Goal: Book appointment/travel/reservation

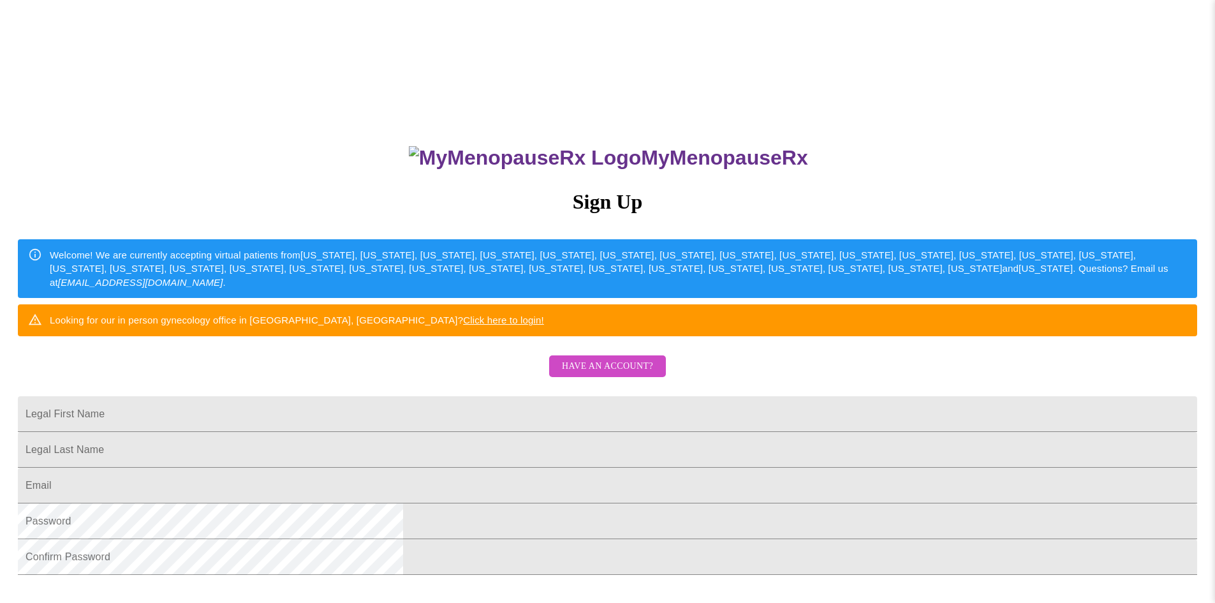
click at [615, 374] on span "Have an account?" at bounding box center [607, 366] width 91 height 16
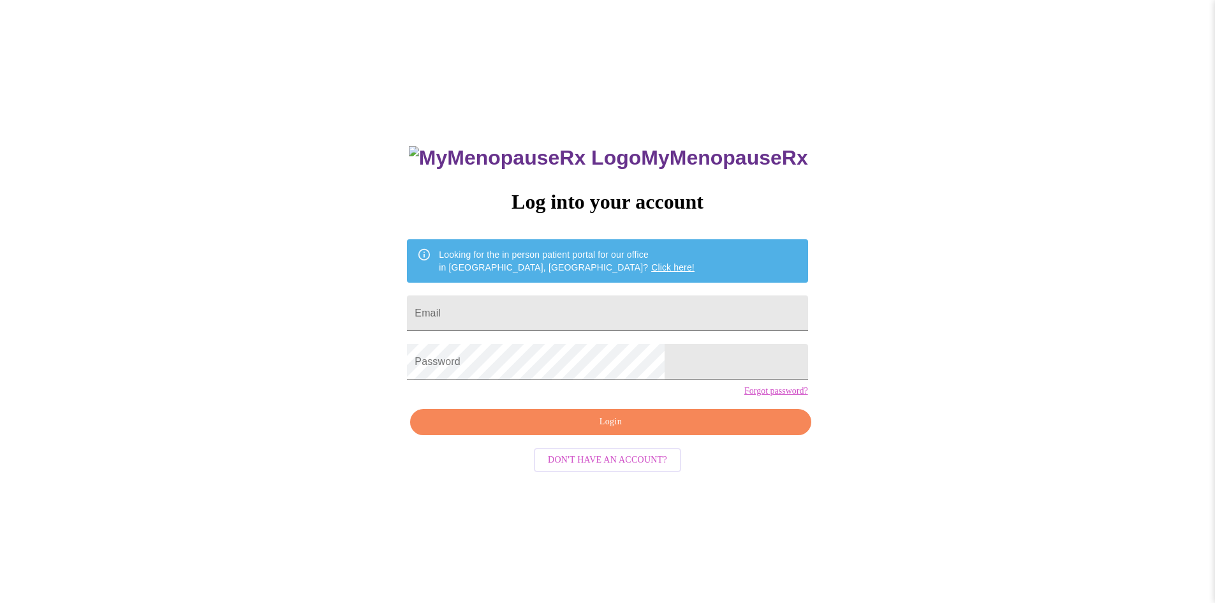
click at [589, 307] on input "Email" at bounding box center [607, 313] width 400 height 36
type input "slniemie@yahoo.com"
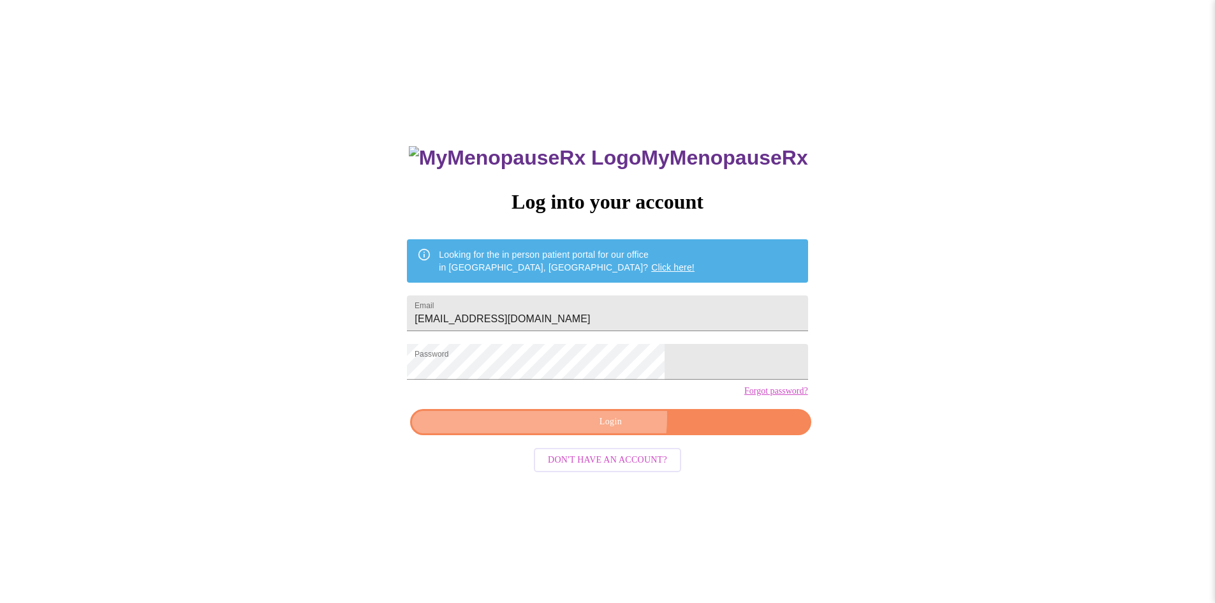
click at [605, 430] on span "Login" at bounding box center [610, 422] width 371 height 16
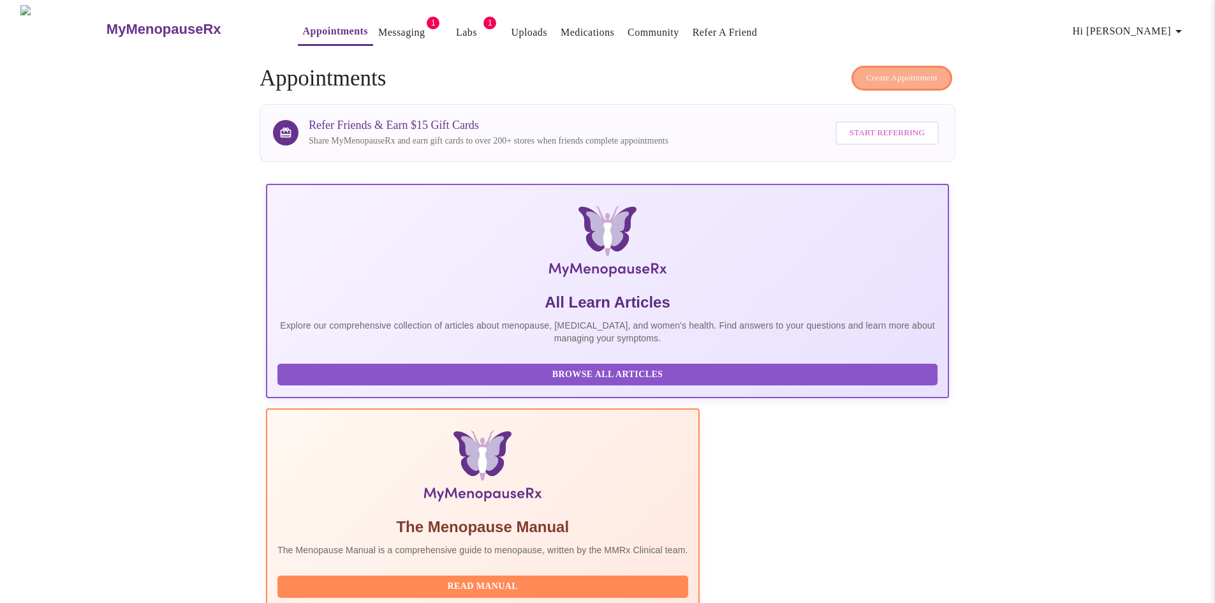
click at [873, 71] on span "Create Appointment" at bounding box center [901, 78] width 71 height 15
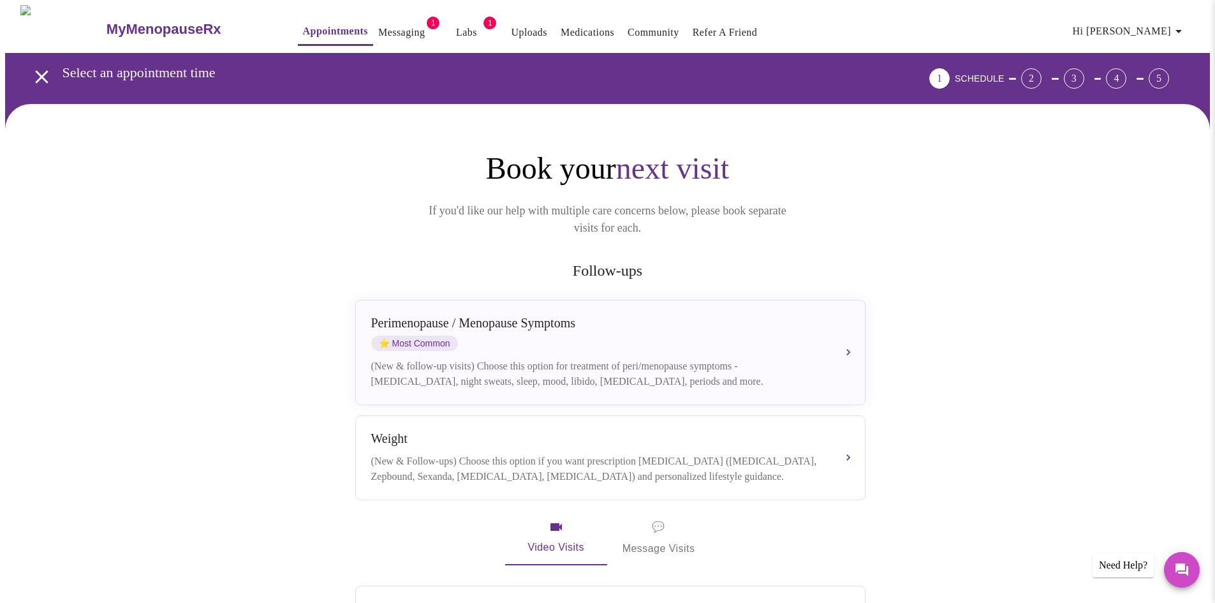
click at [378, 24] on link "Messaging" at bounding box center [401, 33] width 47 height 18
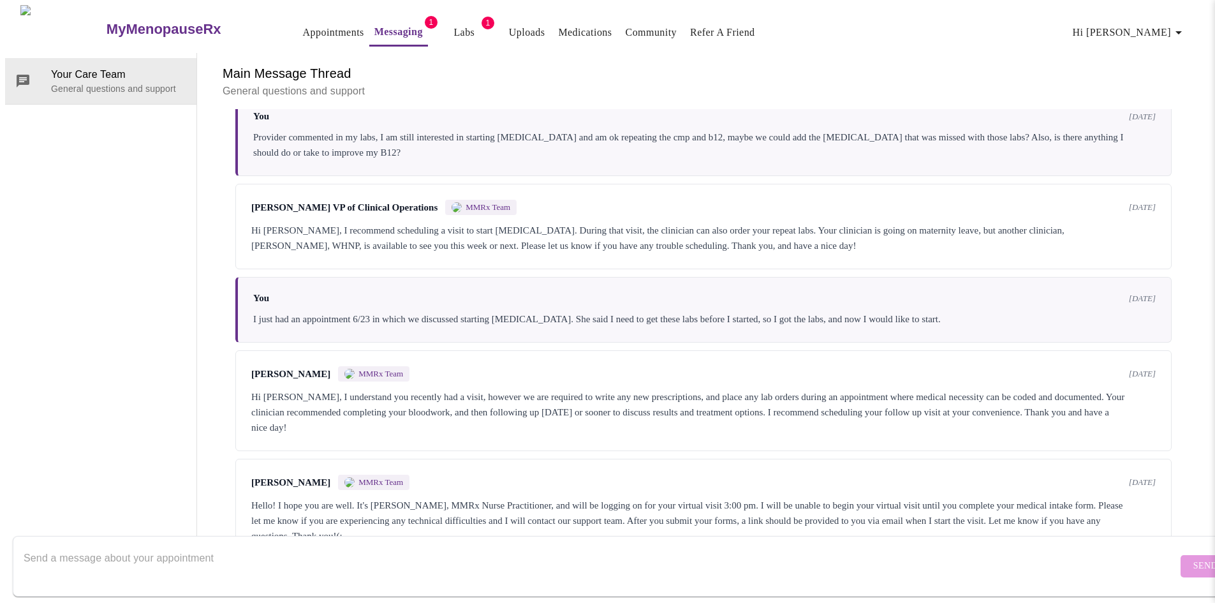
scroll to position [1764, 0]
click at [303, 24] on link "Appointments" at bounding box center [333, 33] width 61 height 18
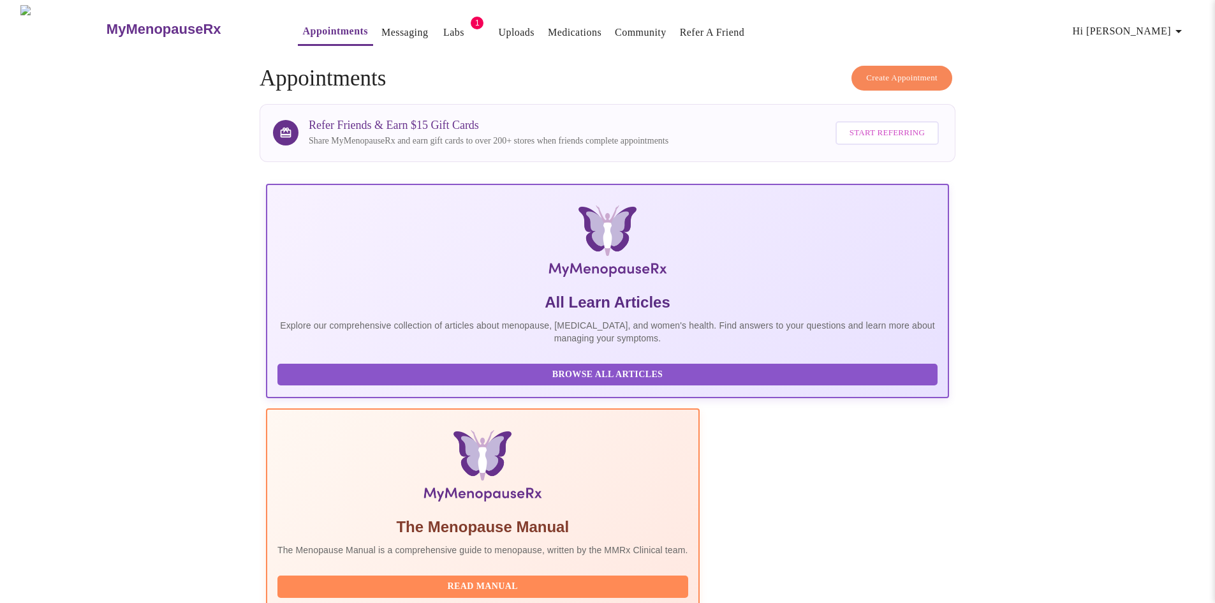
click at [868, 75] on span "Create Appointment" at bounding box center [901, 78] width 71 height 15
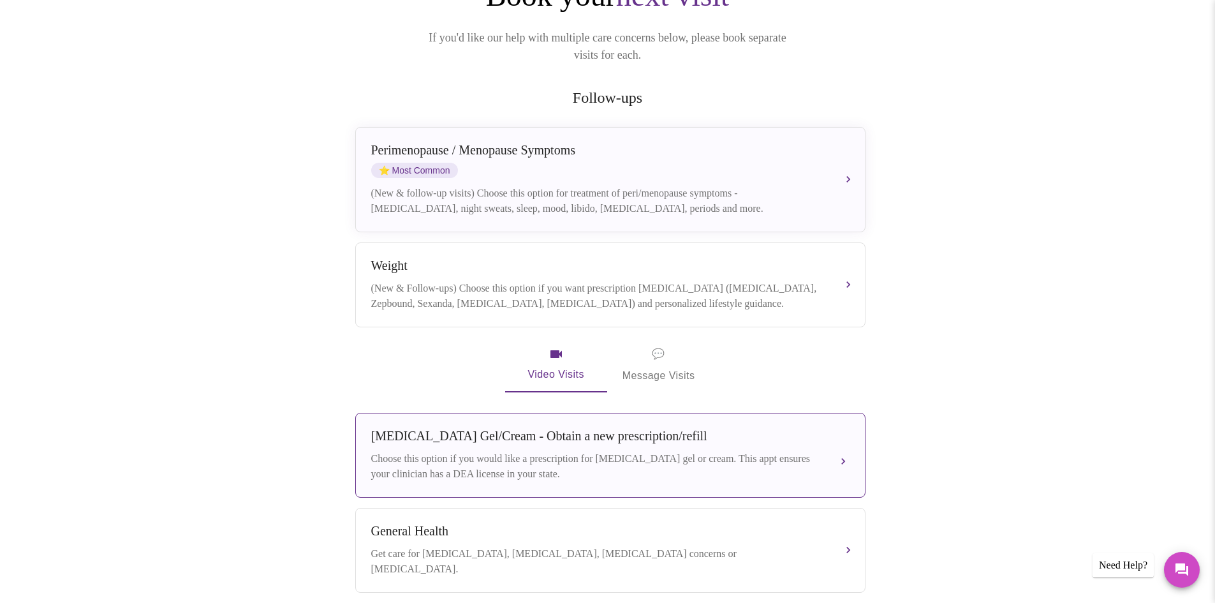
scroll to position [191, 0]
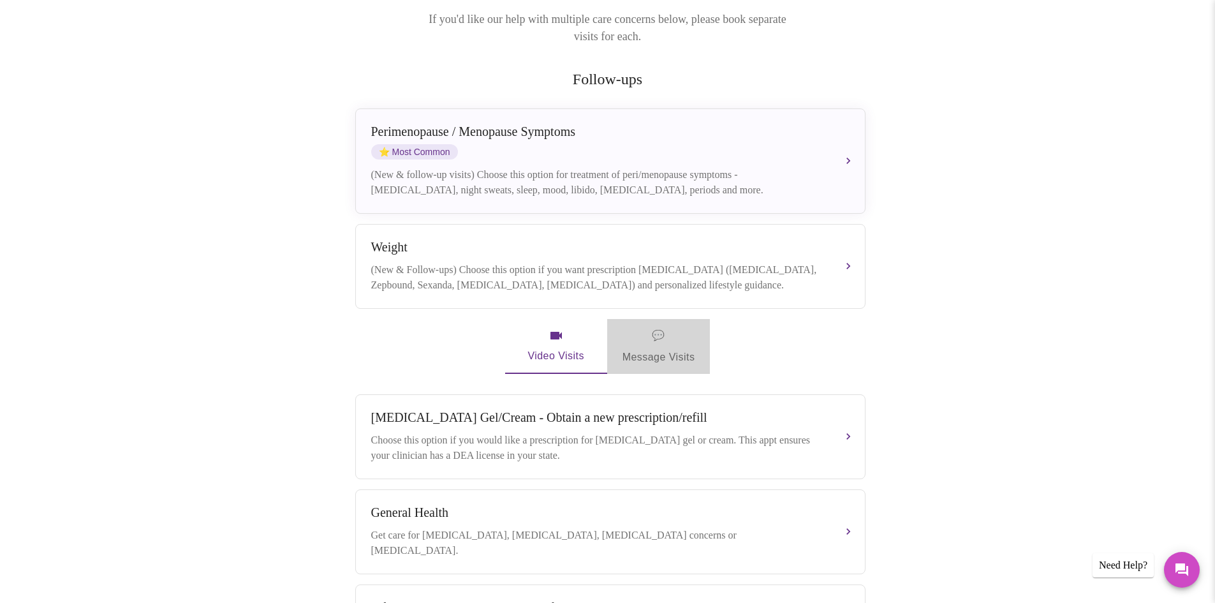
click at [668, 339] on span "💬 Message Visits" at bounding box center [658, 346] width 73 height 40
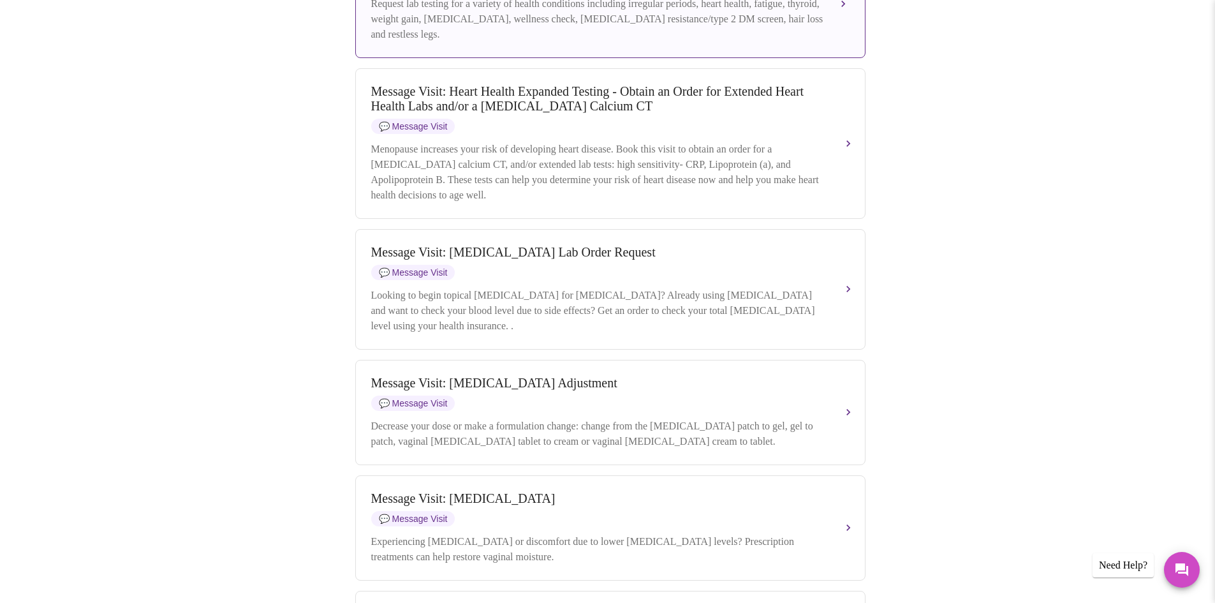
scroll to position [765, 0]
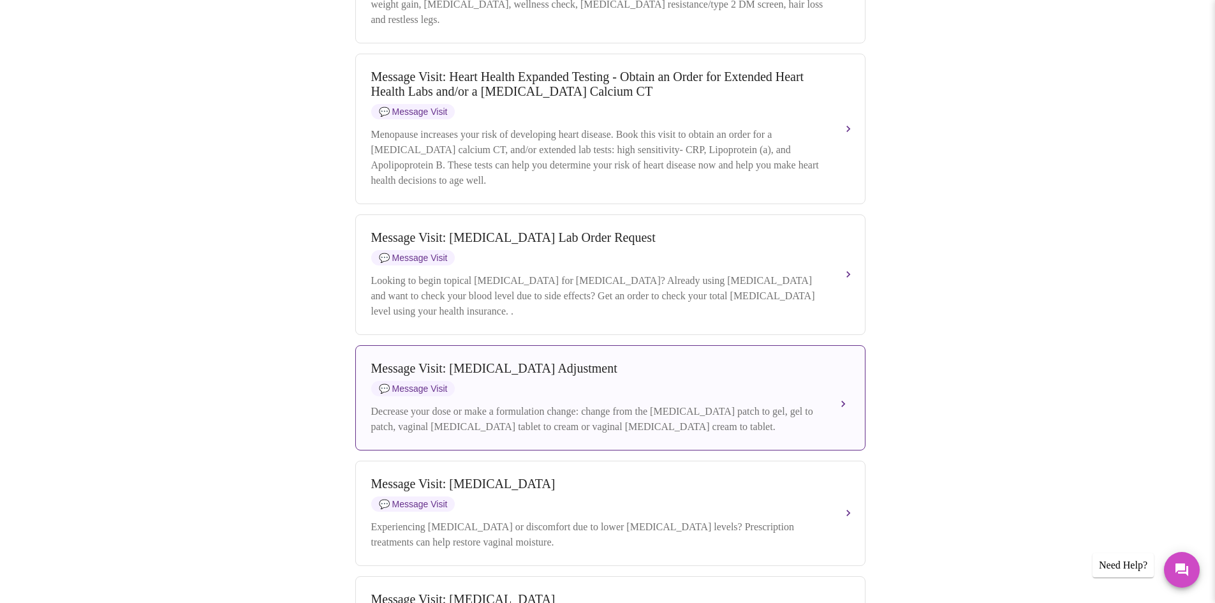
click at [658, 396] on div "Message Visit: Hormone Therapy Adjustment 💬 Message Visit" at bounding box center [597, 378] width 453 height 35
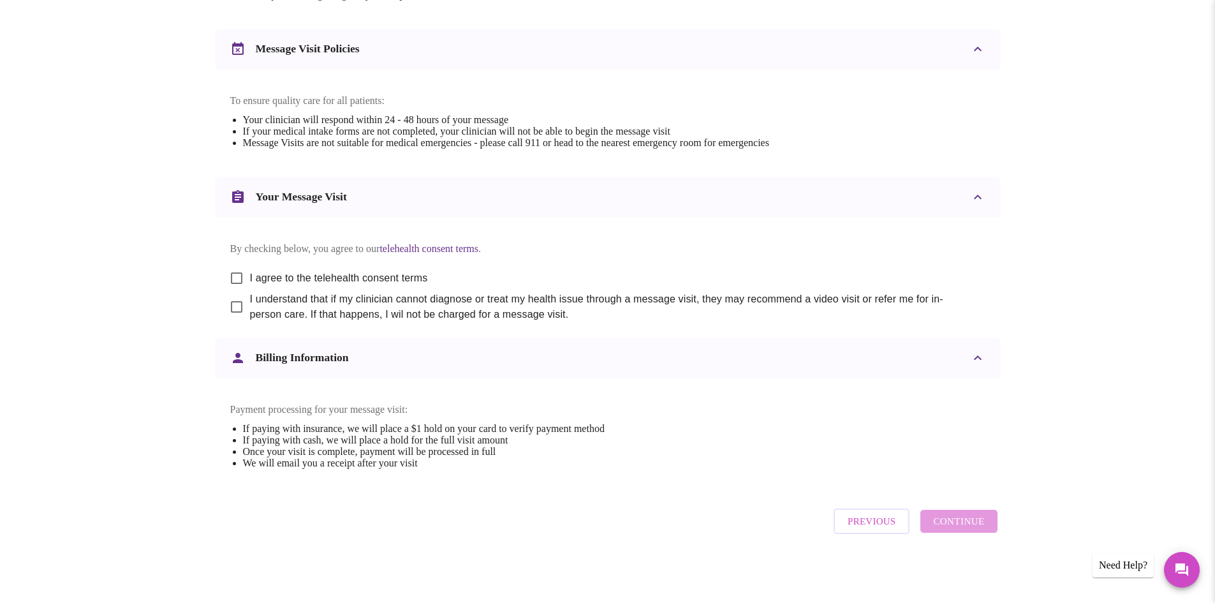
scroll to position [525, 0]
click at [237, 265] on input "I agree to the telehealth consent terms" at bounding box center [236, 278] width 27 height 27
checkbox input "true"
click at [235, 299] on input "I understand that if my clinician cannot diagnose or treat my health issue thro…" at bounding box center [236, 306] width 27 height 27
checkbox input "true"
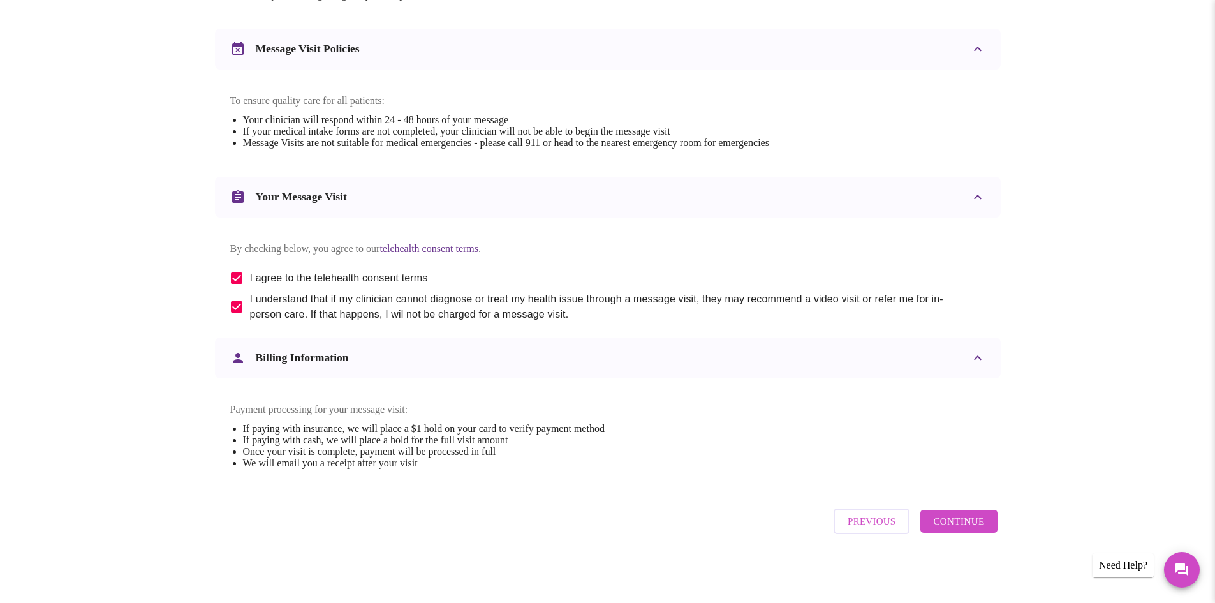
click at [957, 522] on span "Continue" at bounding box center [958, 521] width 51 height 17
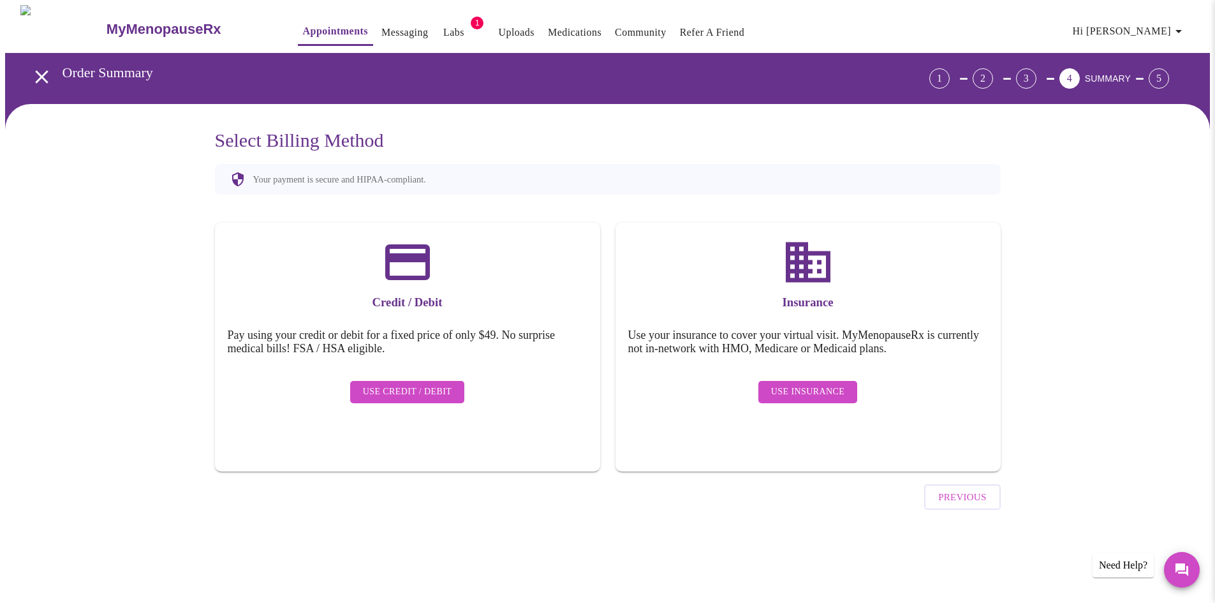
scroll to position [0, 0]
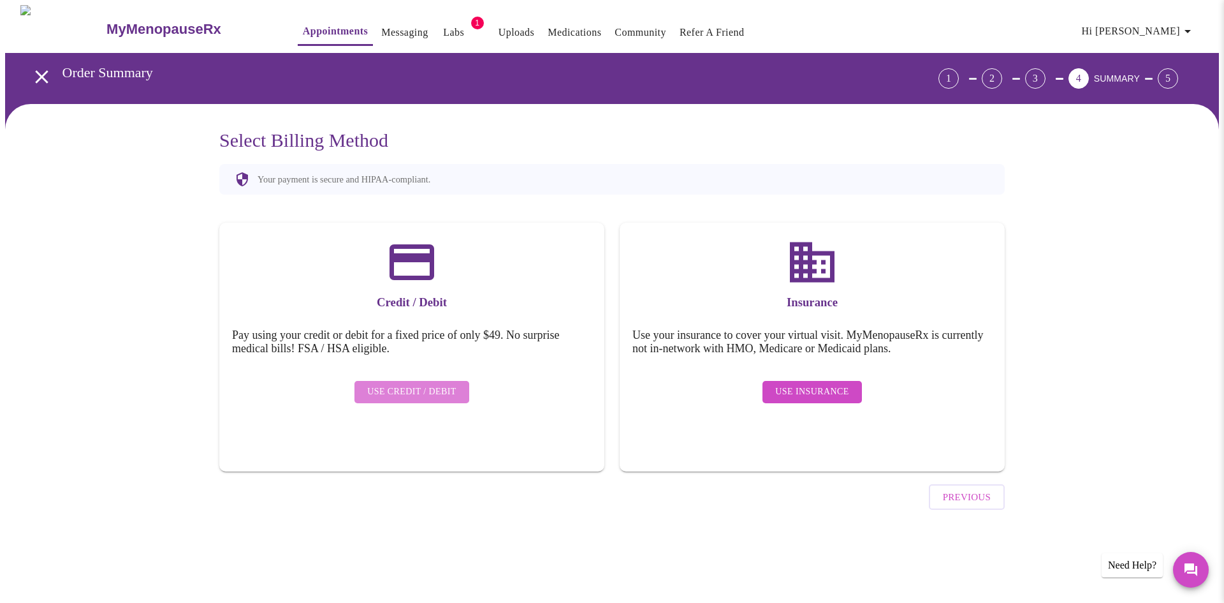
click at [415, 384] on span "Use Credit / Debit" at bounding box center [411, 392] width 89 height 16
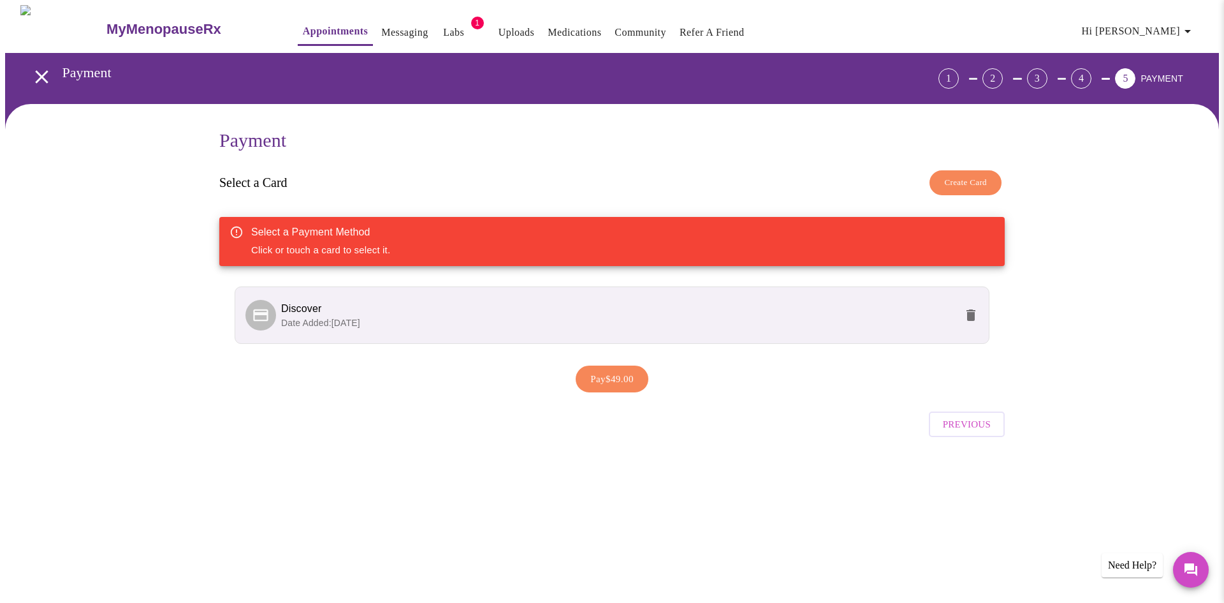
click at [710, 309] on span "Discover" at bounding box center [618, 308] width 675 height 15
click at [683, 321] on p "Date Added: 04-02-2025" at bounding box center [618, 322] width 675 height 13
click at [618, 361] on div "Pay $49.00" at bounding box center [612, 379] width 786 height 40
click at [624, 374] on span "Pay $49.00" at bounding box center [611, 378] width 43 height 17
click at [423, 304] on span "Discover" at bounding box center [618, 308] width 675 height 15
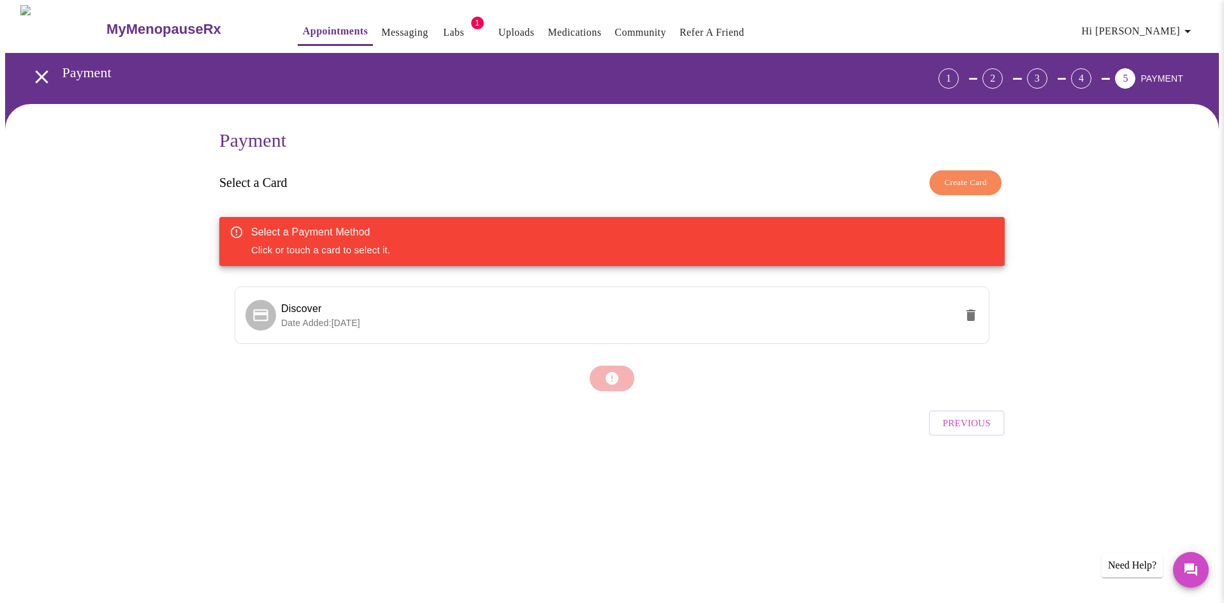
click at [362, 231] on div "Select a Payment Method" at bounding box center [320, 231] width 139 height 15
click at [309, 303] on span "Discover" at bounding box center [301, 308] width 40 height 11
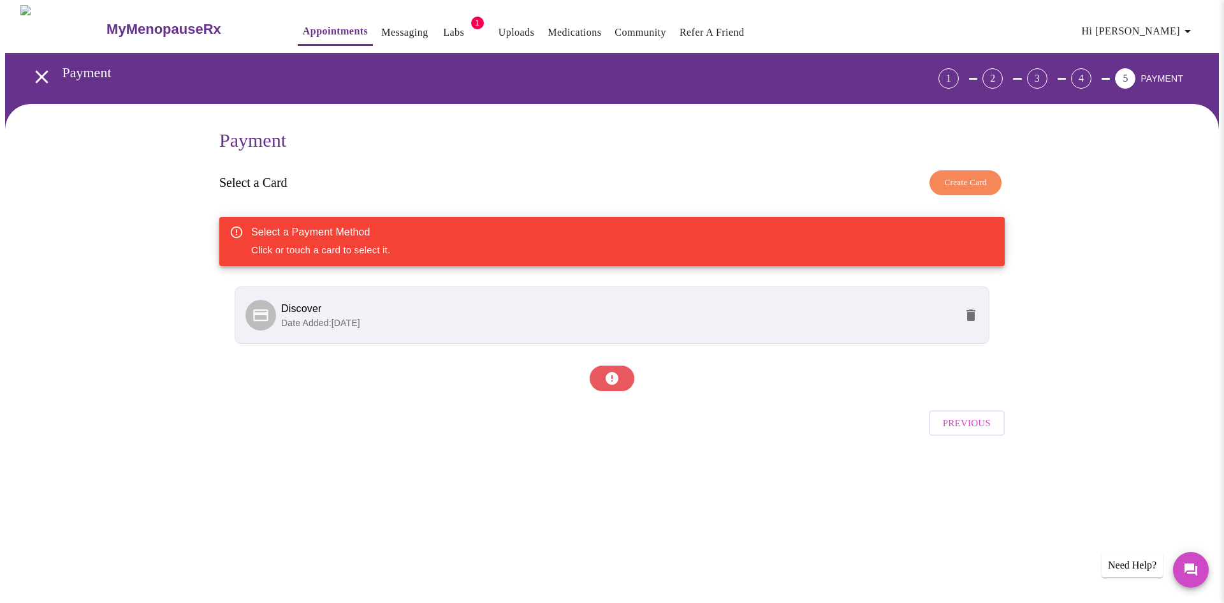
click at [606, 372] on div at bounding box center [612, 378] width 786 height 38
click at [953, 414] on span "Previous" at bounding box center [967, 422] width 48 height 17
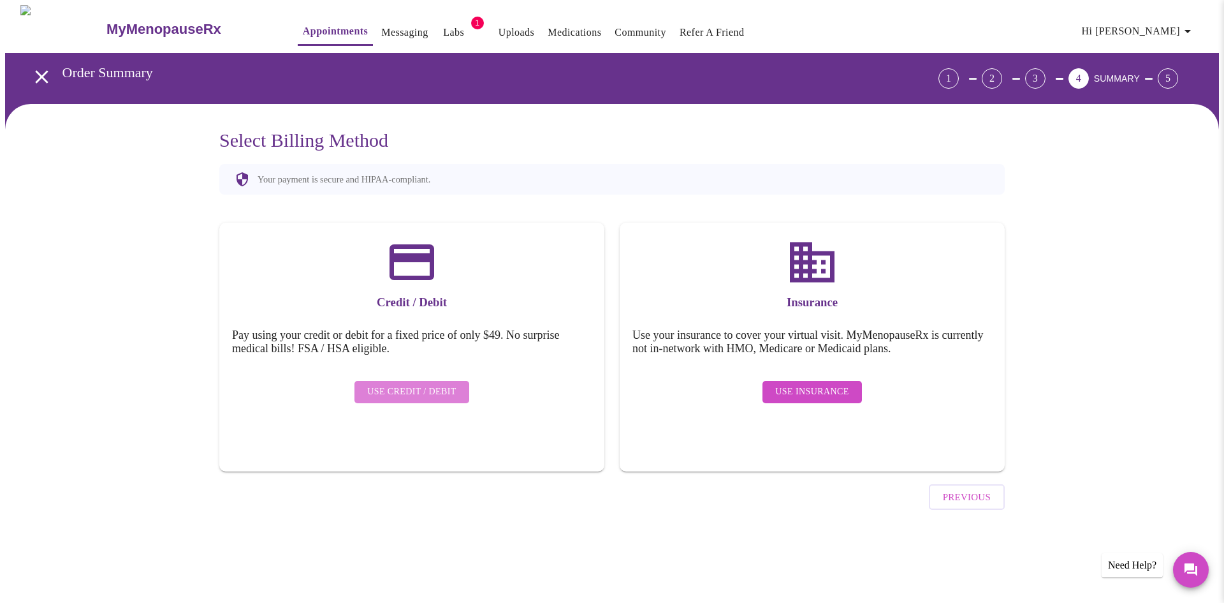
click at [423, 384] on span "Use Credit / Debit" at bounding box center [411, 392] width 89 height 16
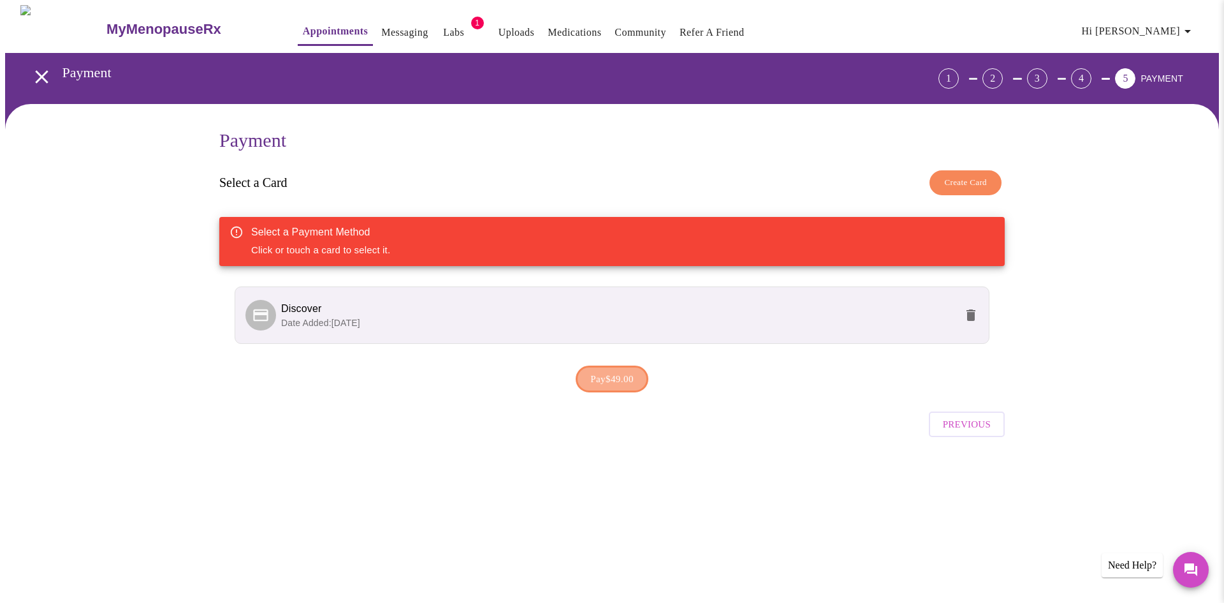
click at [624, 372] on span "Pay $49.00" at bounding box center [611, 378] width 43 height 17
click at [974, 415] on span "Previous" at bounding box center [967, 422] width 48 height 17
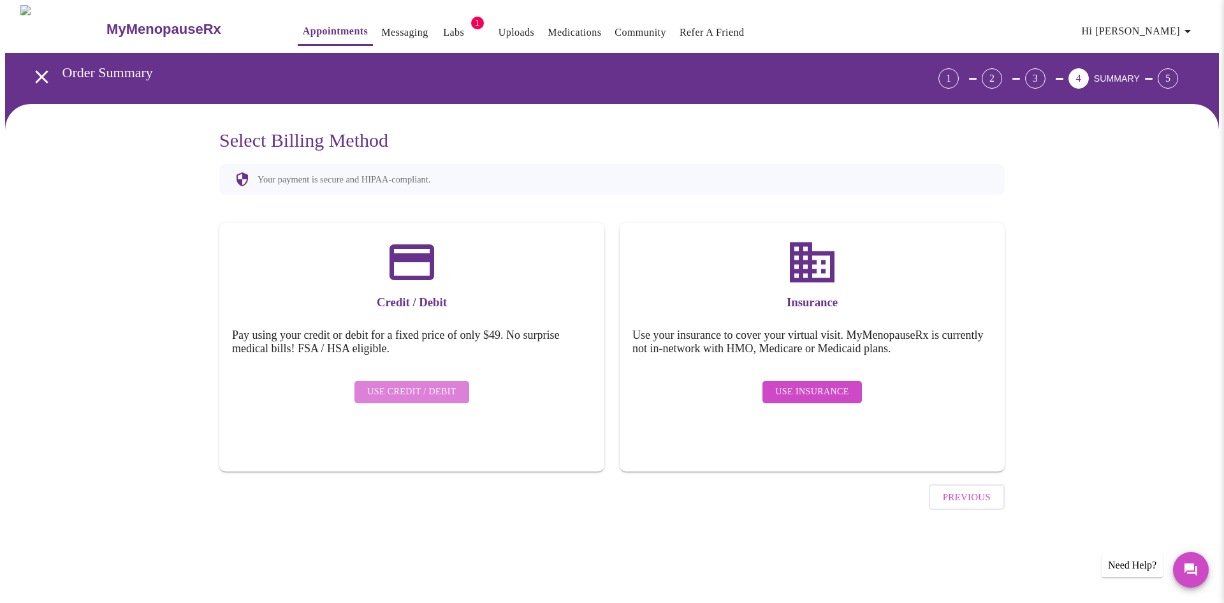
click at [431, 384] on span "Use Credit / Debit" at bounding box center [411, 392] width 89 height 16
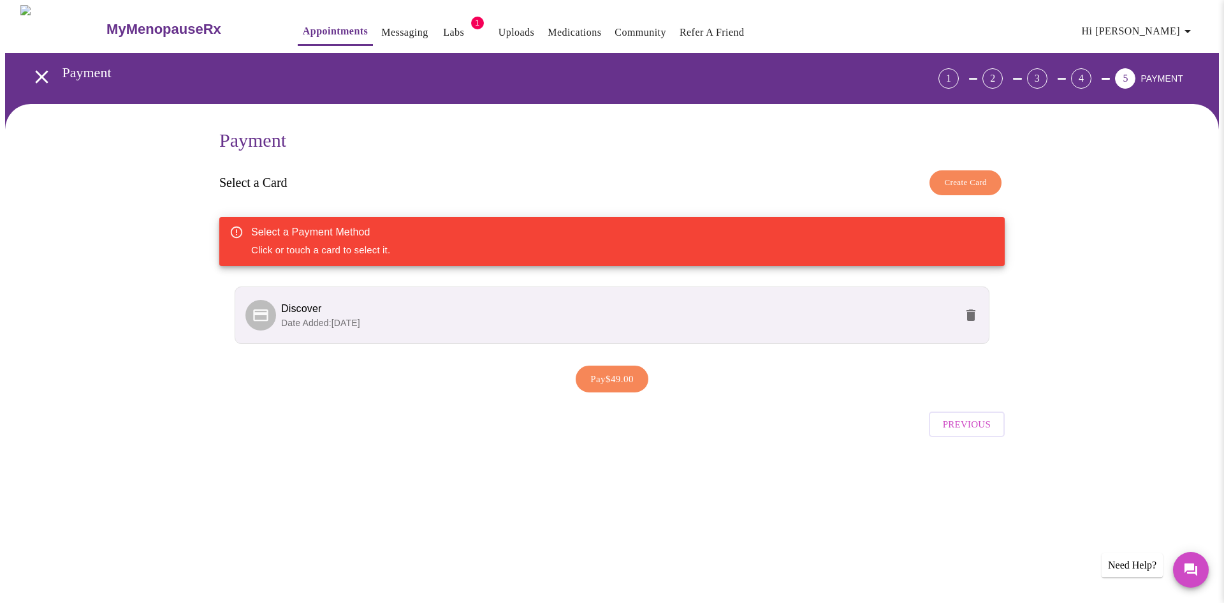
click at [284, 318] on span "Date Added: 04-02-2025" at bounding box center [320, 323] width 79 height 10
click at [276, 311] on div at bounding box center [263, 315] width 36 height 31
click at [276, 310] on div at bounding box center [263, 315] width 36 height 31
click at [277, 310] on div at bounding box center [263, 315] width 36 height 31
click at [602, 376] on span "Pay $49.00" at bounding box center [611, 378] width 43 height 17
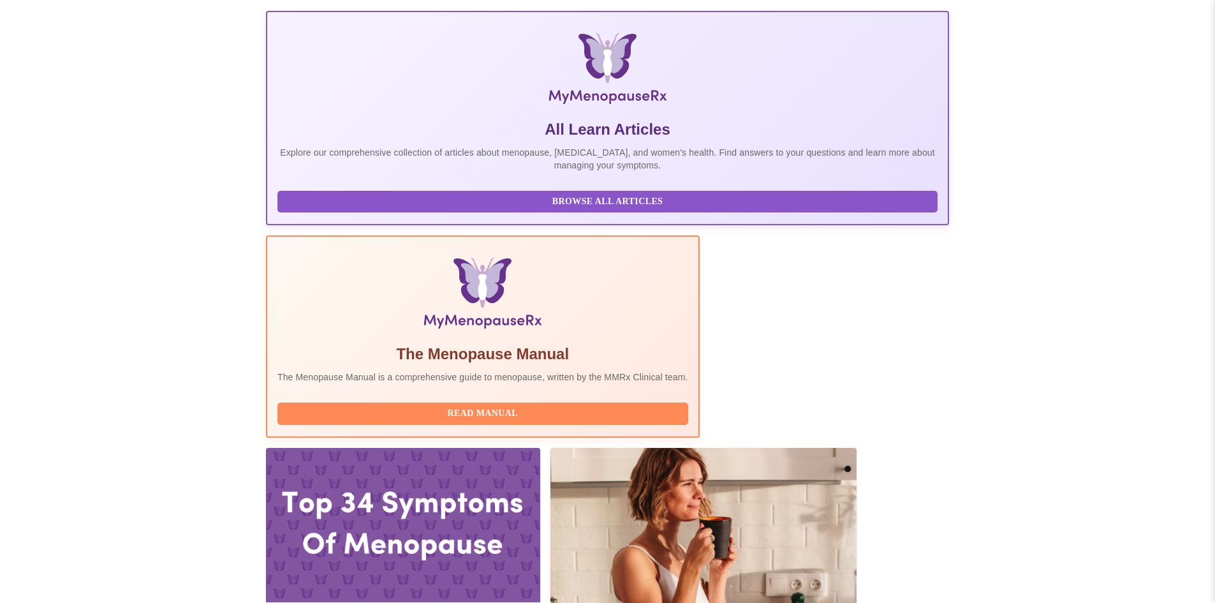
scroll to position [191, 0]
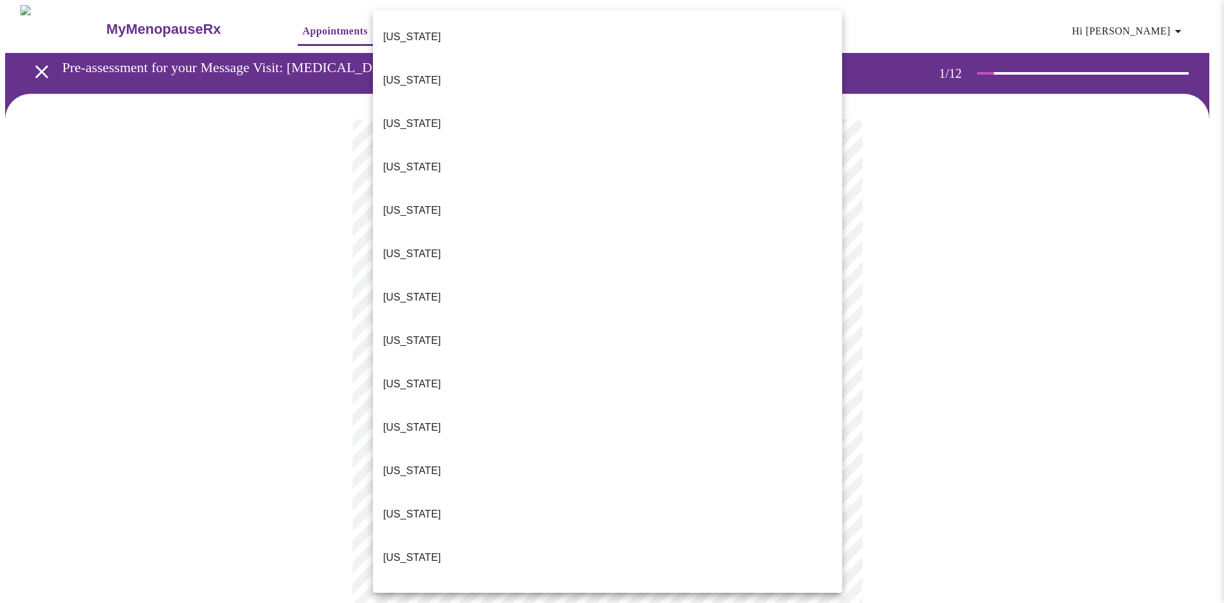
click at [501, 275] on body "MyMenopauseRx Appointments Messaging Labs 1 Uploads Medications Community Refer…" at bounding box center [612, 587] width 1214 height 1165
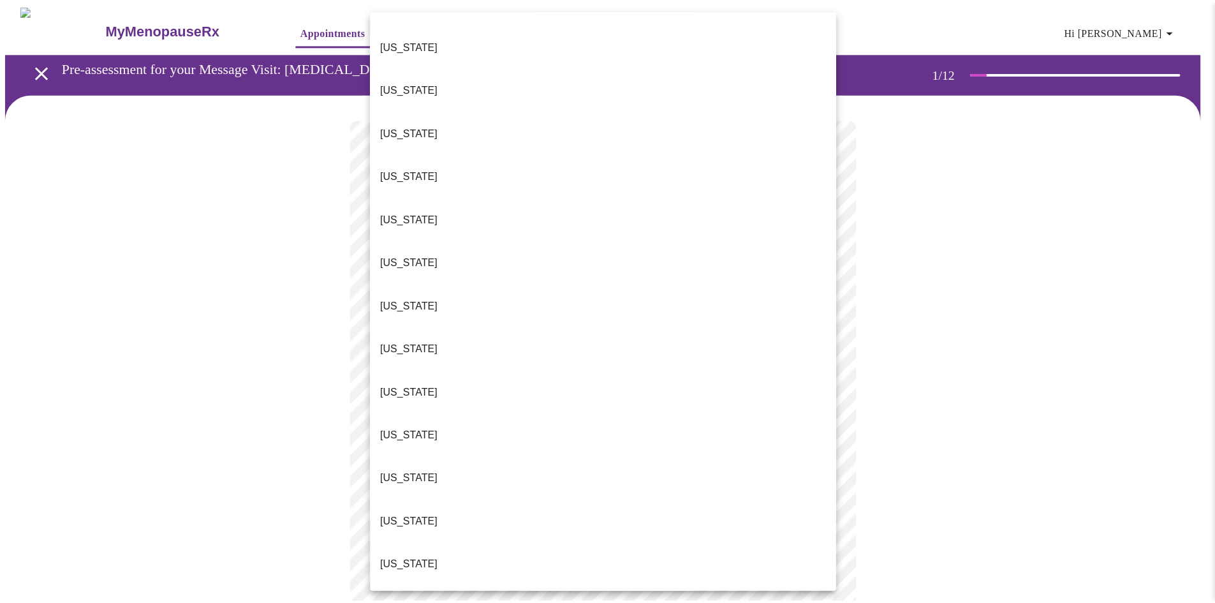
scroll to position [1086, 0]
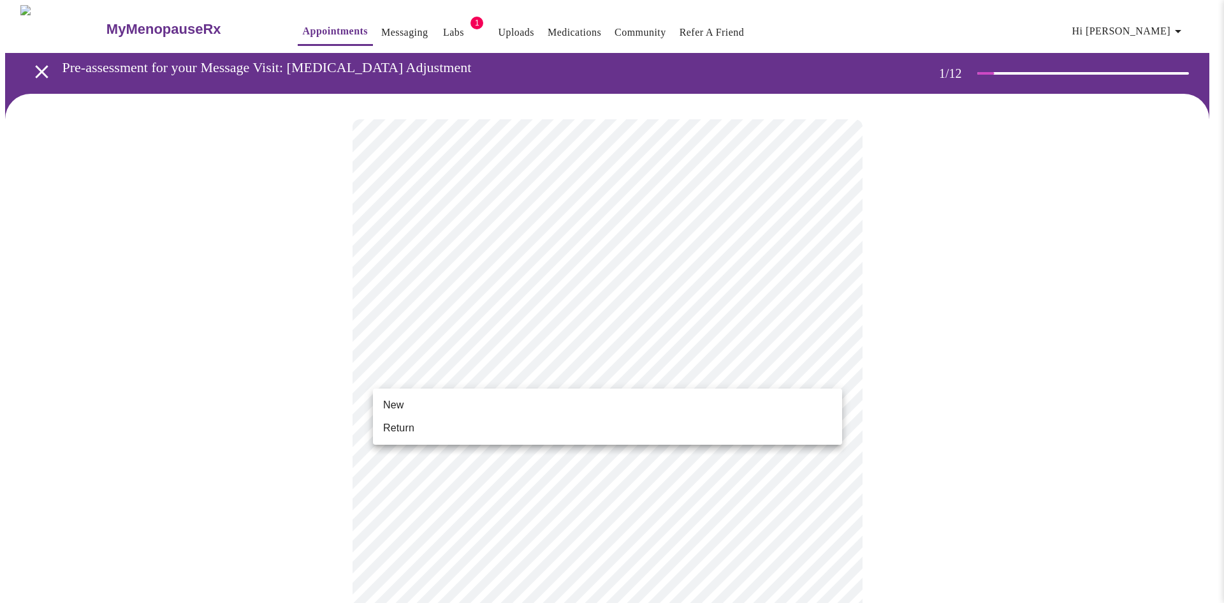
click at [442, 379] on body "MyMenopauseRx Appointments Messaging Labs 1 Uploads Medications Community Refer…" at bounding box center [612, 583] width 1214 height 1157
click at [407, 425] on span "Return" at bounding box center [398, 427] width 31 height 15
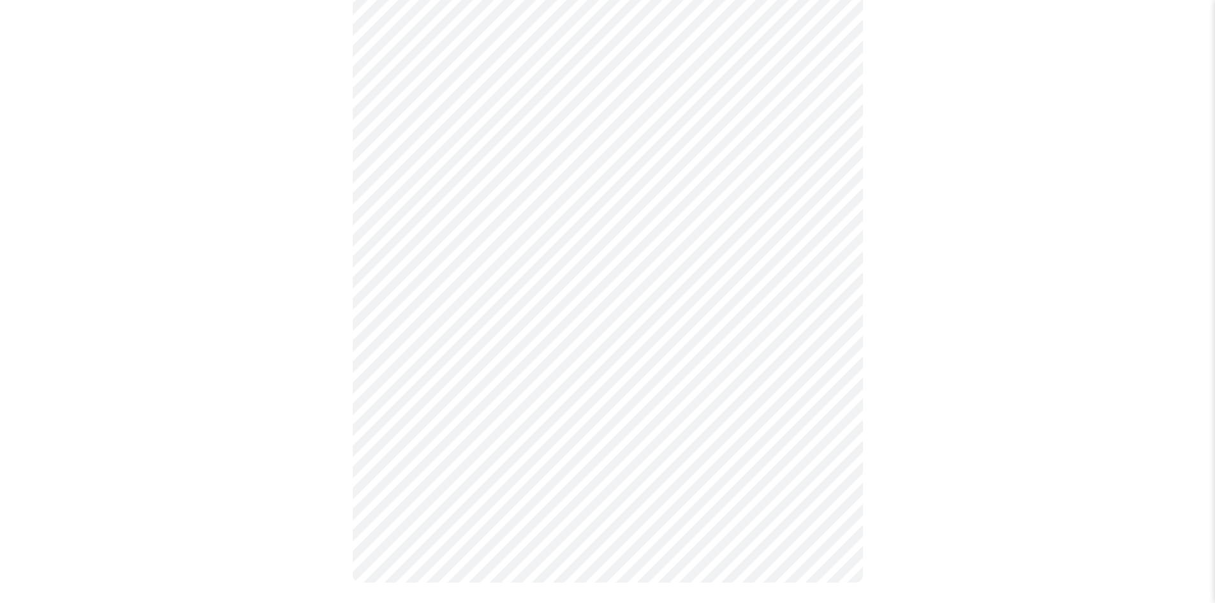
scroll to position [0, 0]
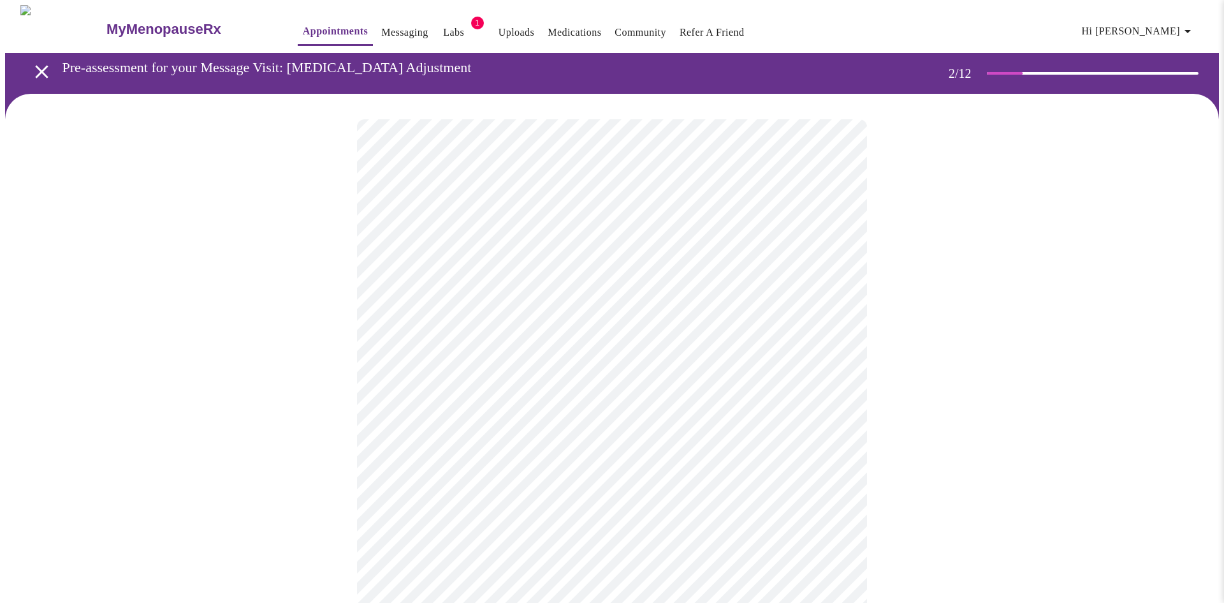
click at [478, 298] on body "MyMenopauseRx Appointments Messaging Labs 1 Uploads Medications Community Refer…" at bounding box center [612, 529] width 1214 height 1048
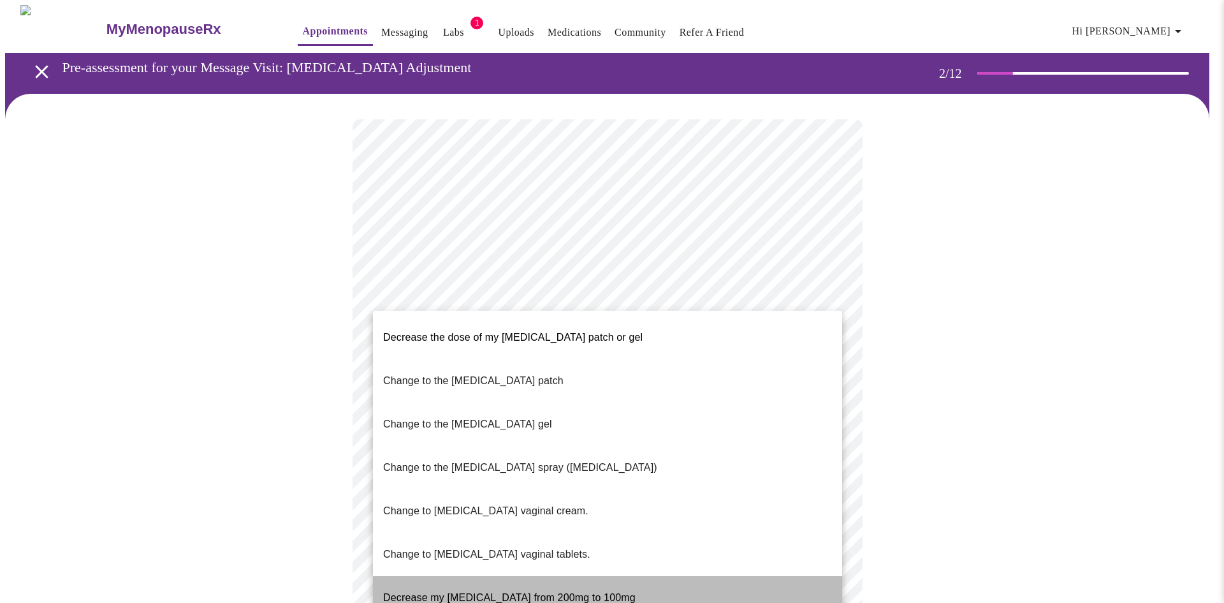
click at [533, 592] on span "Decrease my progesterone from 200mg to 100mg" at bounding box center [509, 597] width 253 height 11
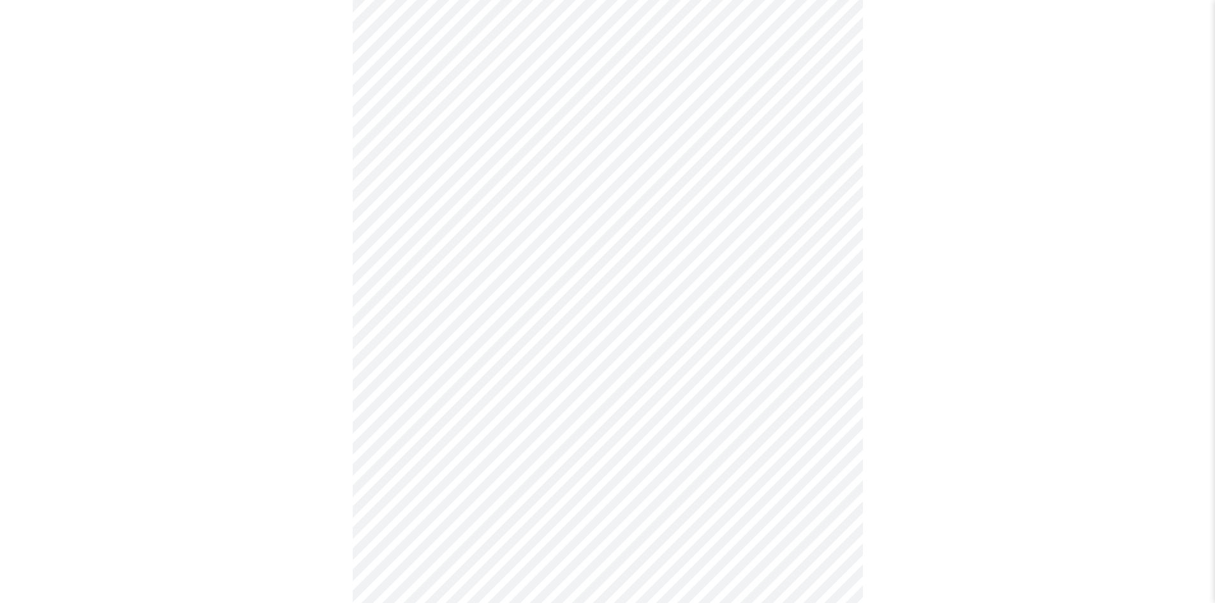
scroll to position [319, 0]
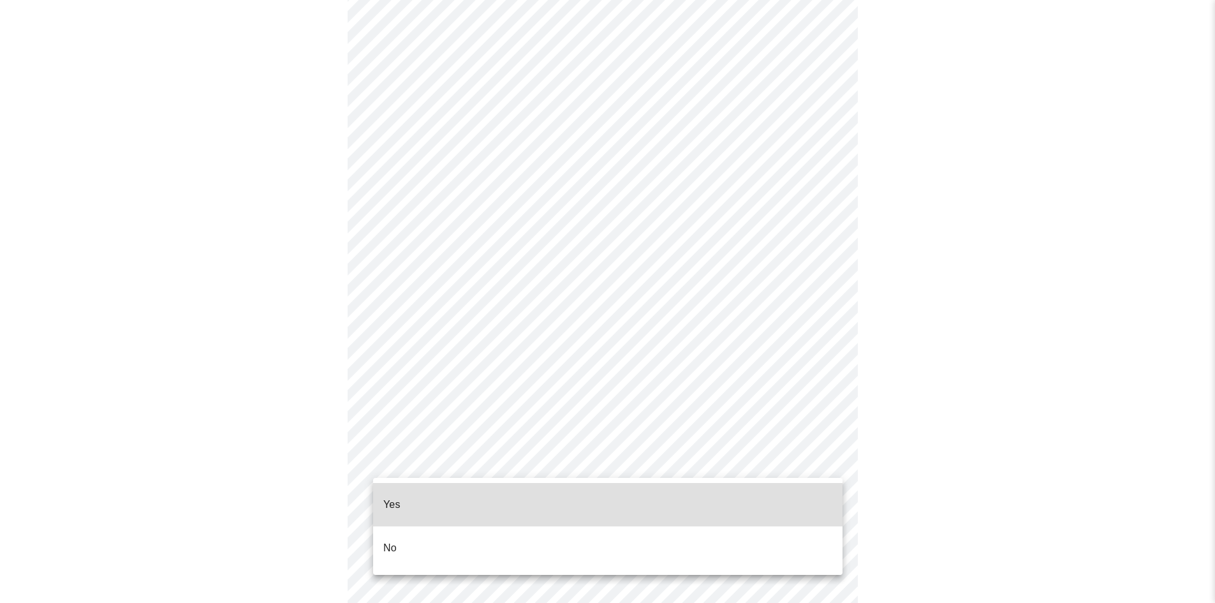
click at [594, 458] on body "MyMenopauseRx Appointments Messaging Labs 1 Uploads Medications Community Refer…" at bounding box center [607, 165] width 1205 height 958
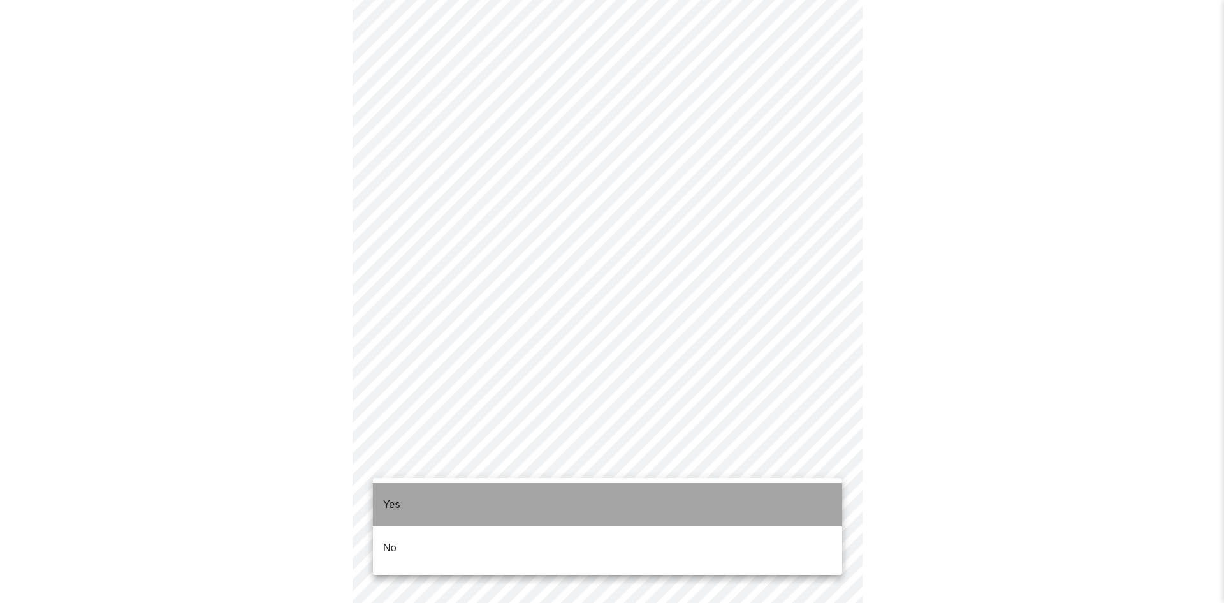
click at [444, 495] on li "Yes" at bounding box center [607, 504] width 469 height 43
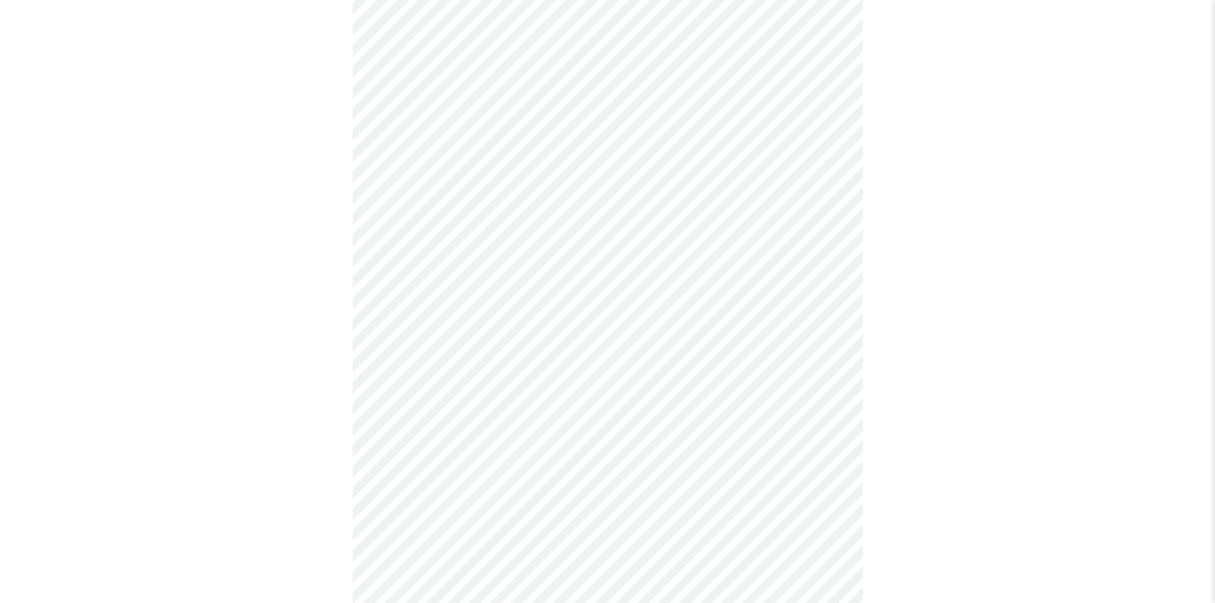
scroll to position [0, 0]
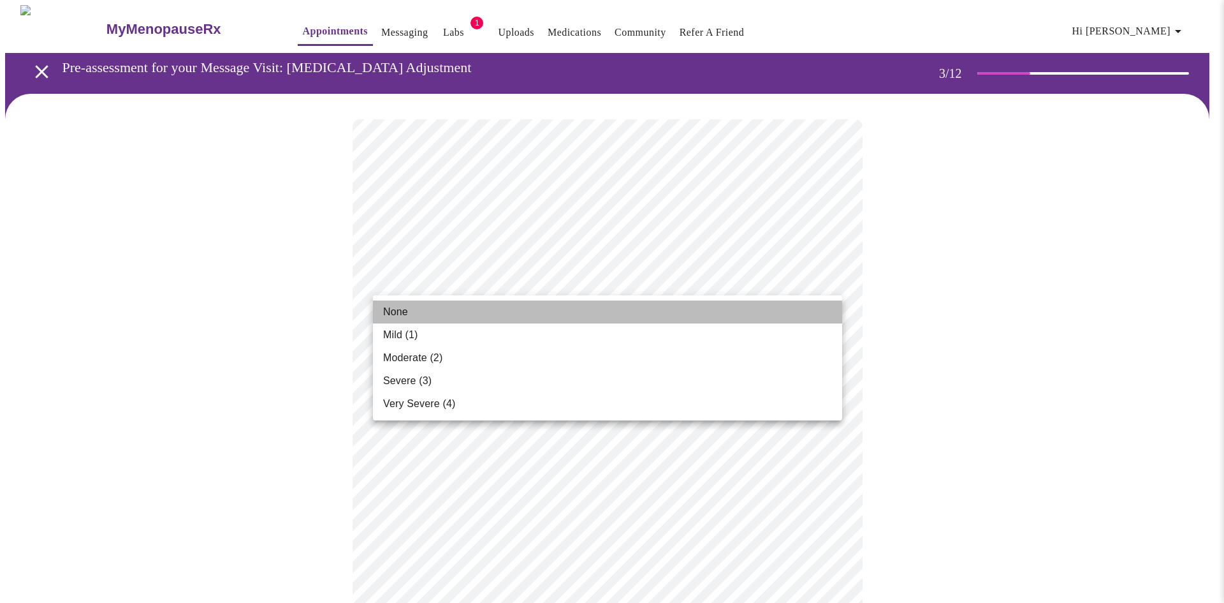
click at [402, 310] on span "None" at bounding box center [395, 311] width 25 height 15
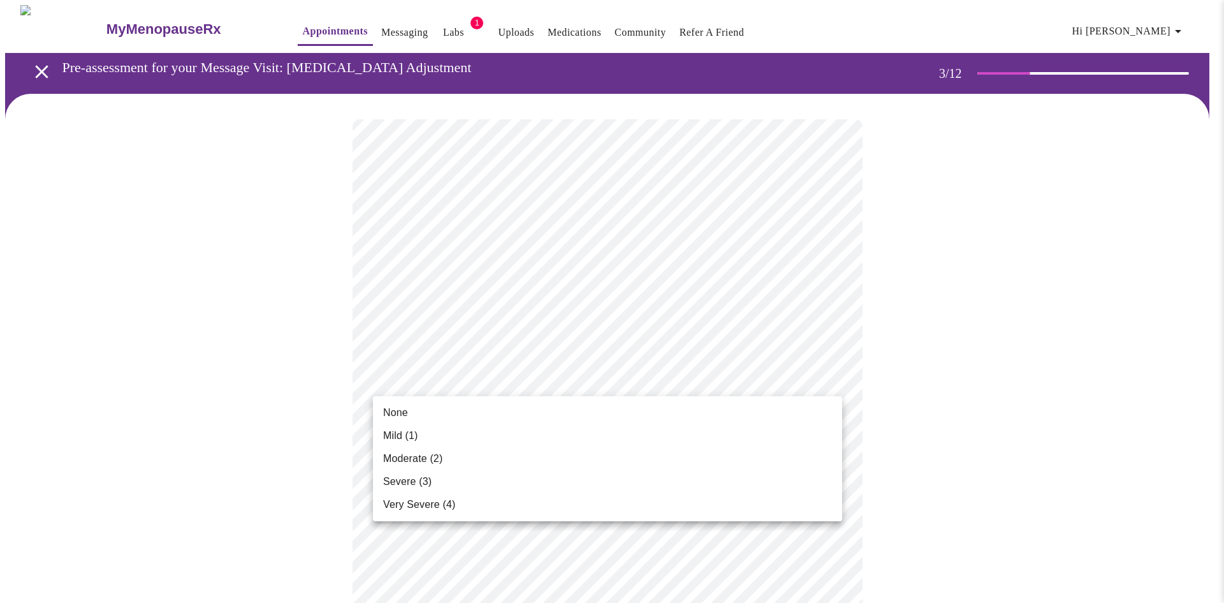
click at [399, 432] on span "Mild (1)" at bounding box center [400, 435] width 35 height 15
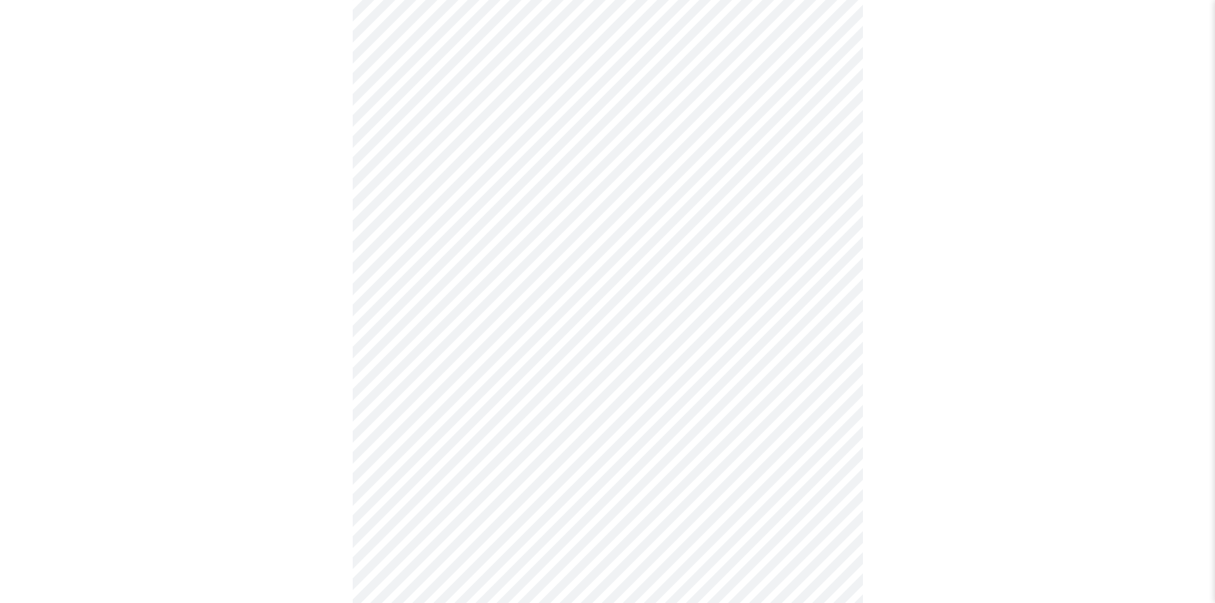
scroll to position [191, 0]
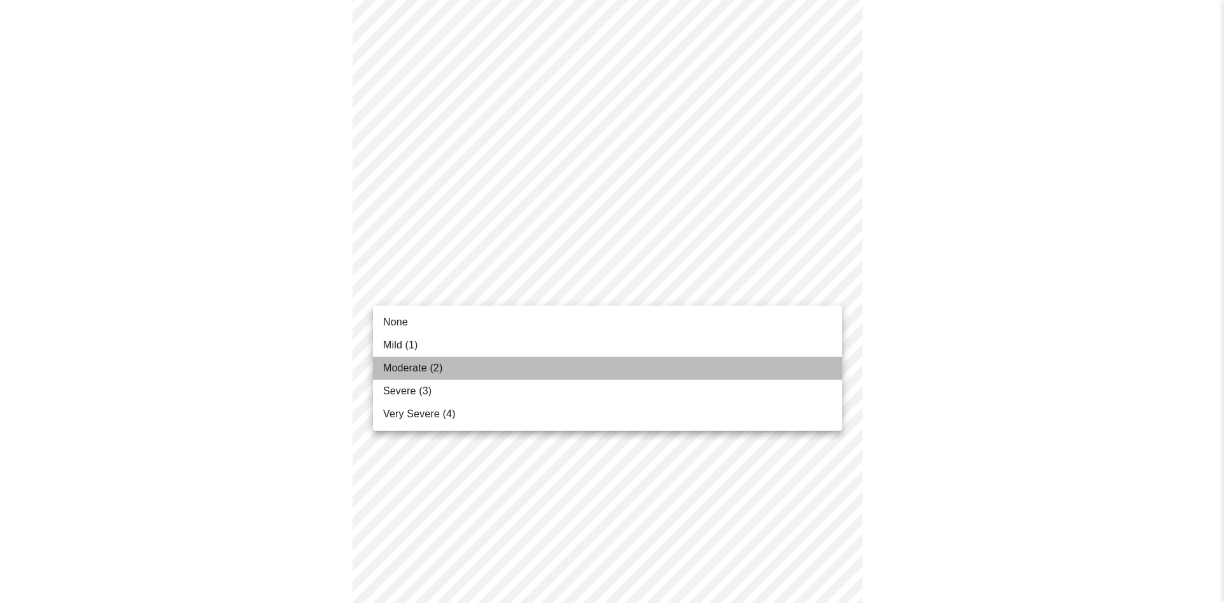
click at [414, 371] on span "Moderate (2)" at bounding box center [412, 367] width 59 height 15
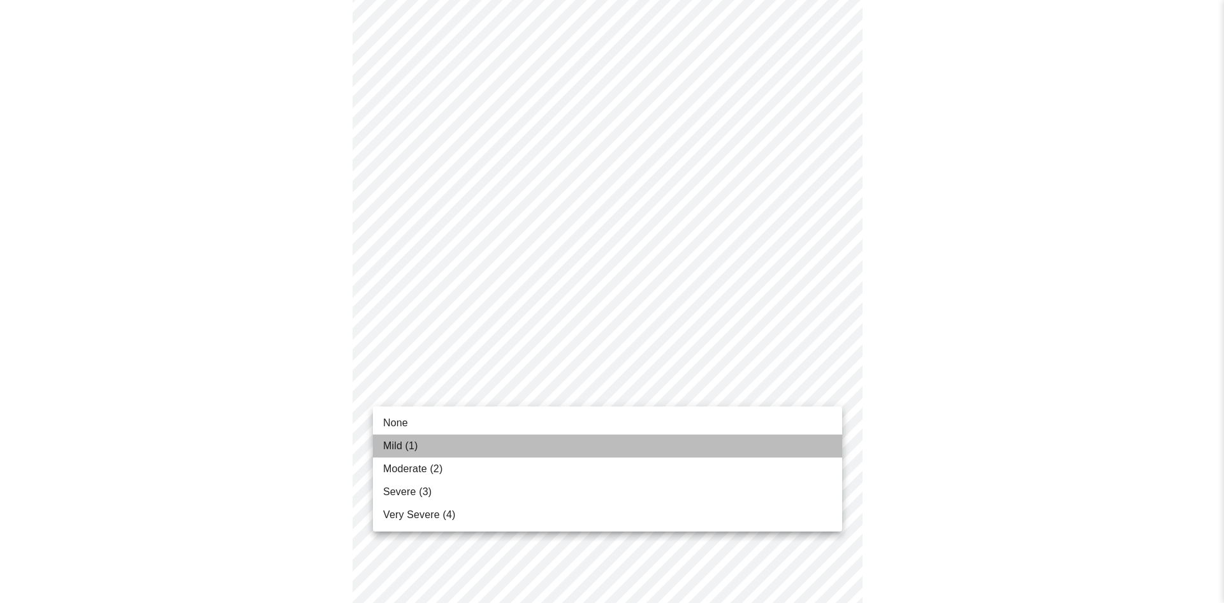
click at [416, 446] on span "Mild (1)" at bounding box center [400, 445] width 35 height 15
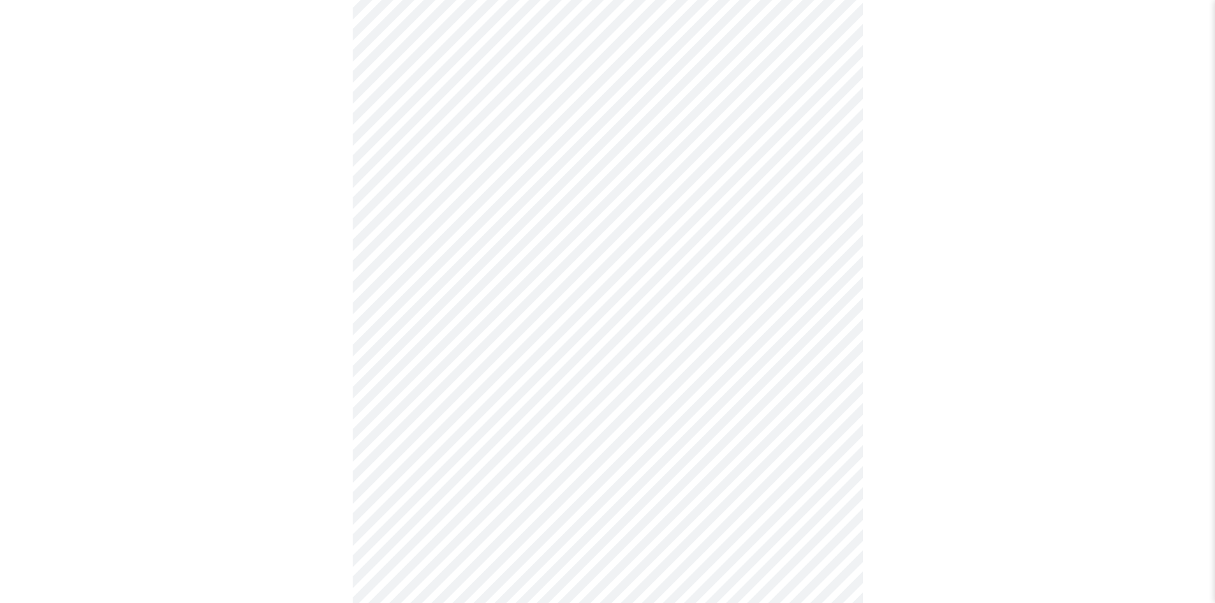
scroll to position [383, 0]
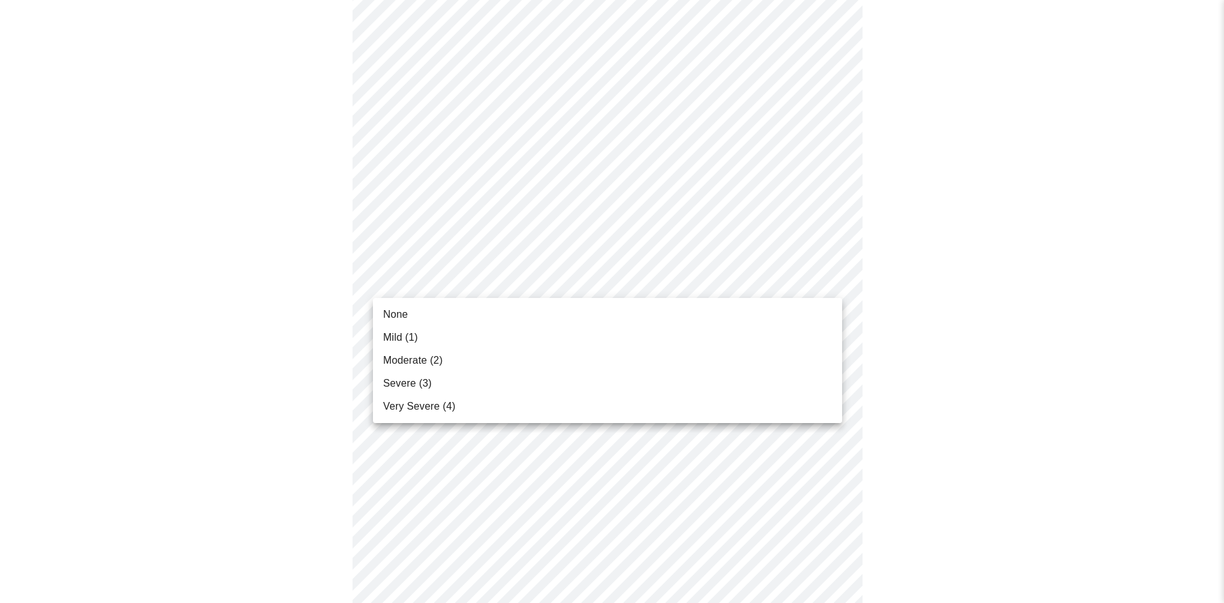
click at [498, 286] on body "MyMenopauseRx Appointments Messaging Labs 1 Uploads Medications Community Refer…" at bounding box center [612, 435] width 1214 height 1625
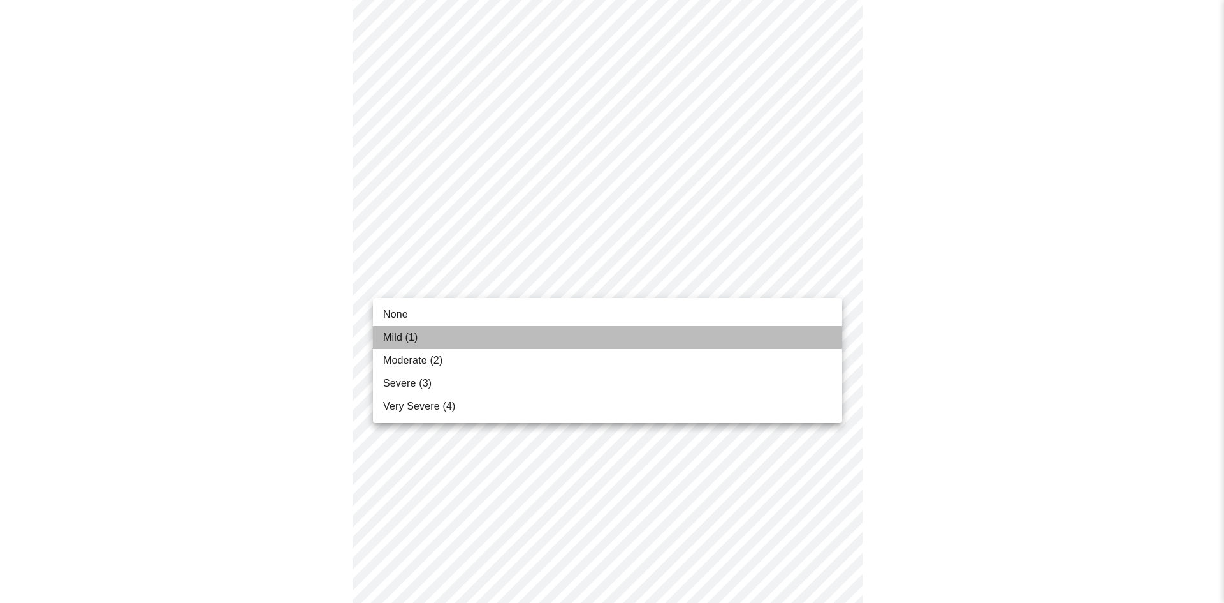
click at [406, 333] on span "Mild (1)" at bounding box center [400, 337] width 35 height 15
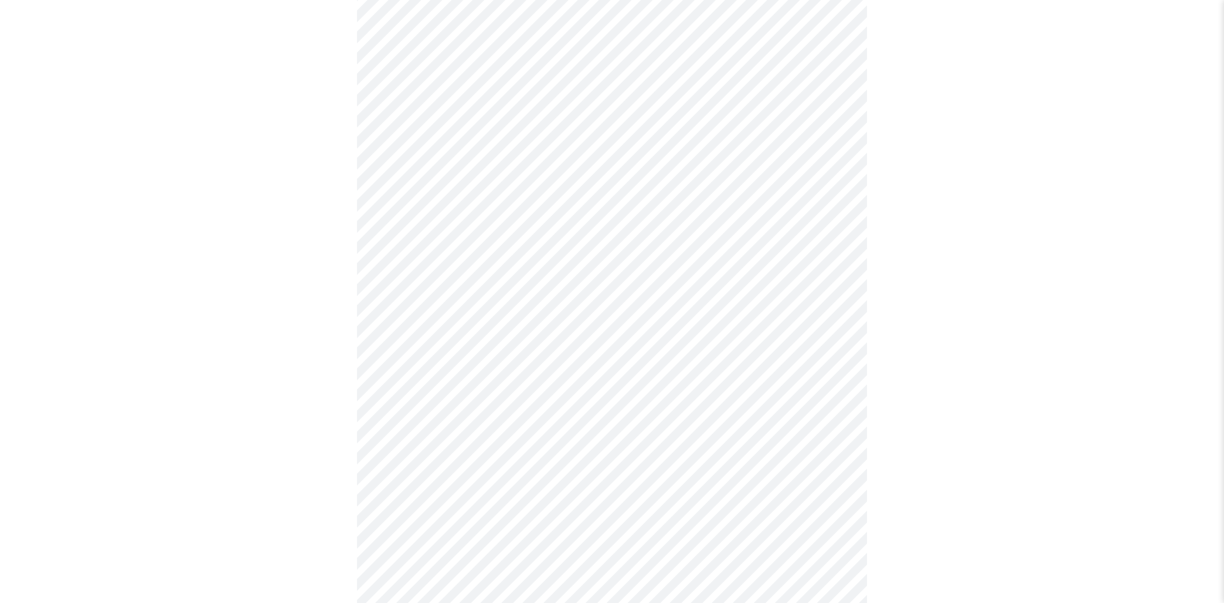
click at [495, 369] on body "MyMenopauseRx Appointments Messaging Labs 1 Uploads Medications Community Refer…" at bounding box center [612, 426] width 1214 height 1607
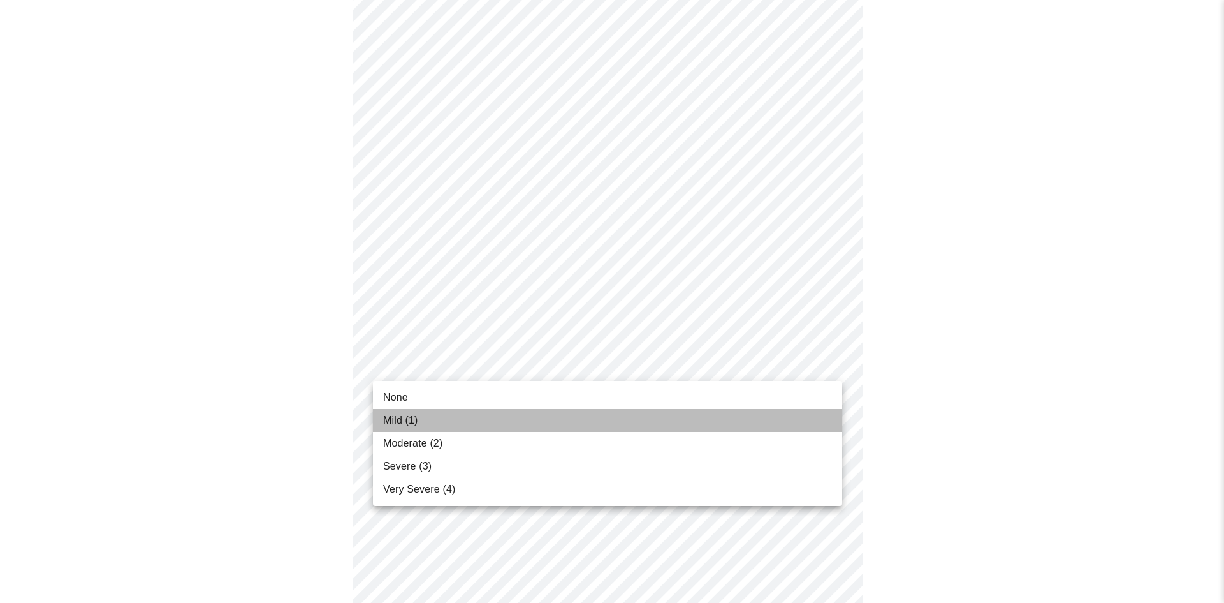
click at [415, 423] on span "Mild (1)" at bounding box center [400, 420] width 35 height 15
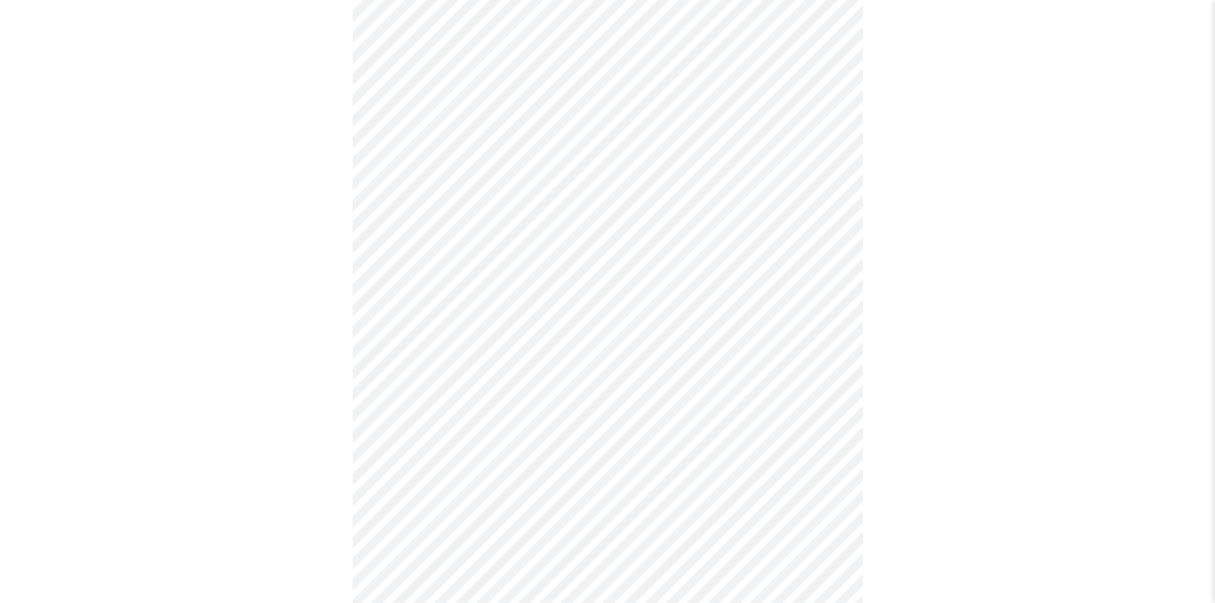
scroll to position [510, 0]
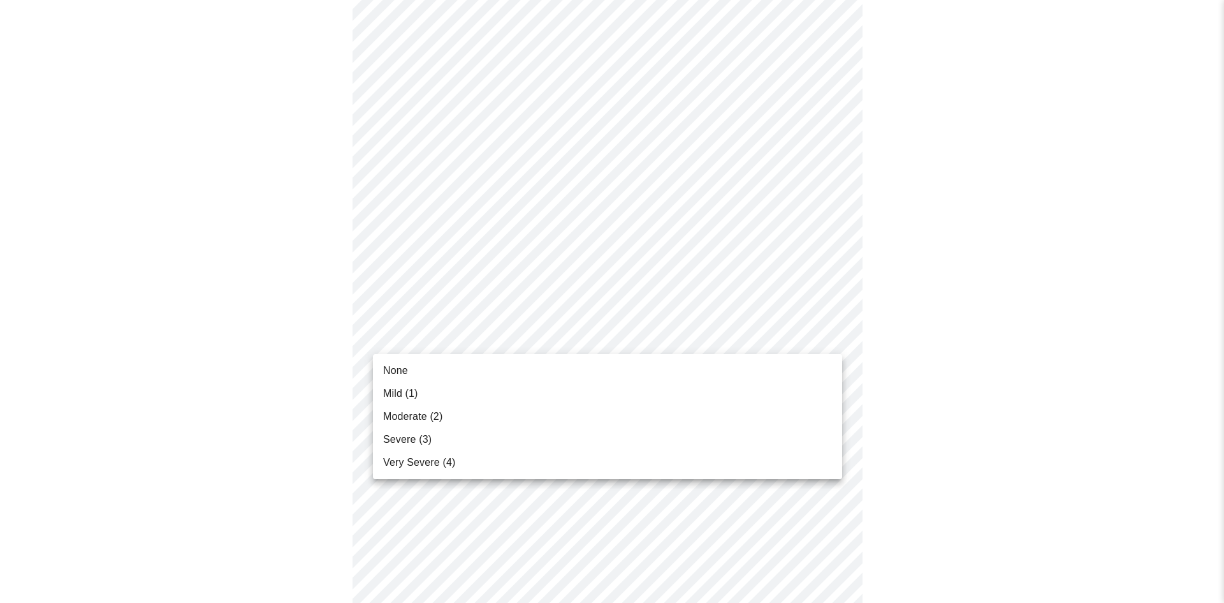
click at [509, 334] on body "MyMenopauseRx Appointments Messaging Labs 1 Uploads Medications Community Refer…" at bounding box center [612, 289] width 1214 height 1589
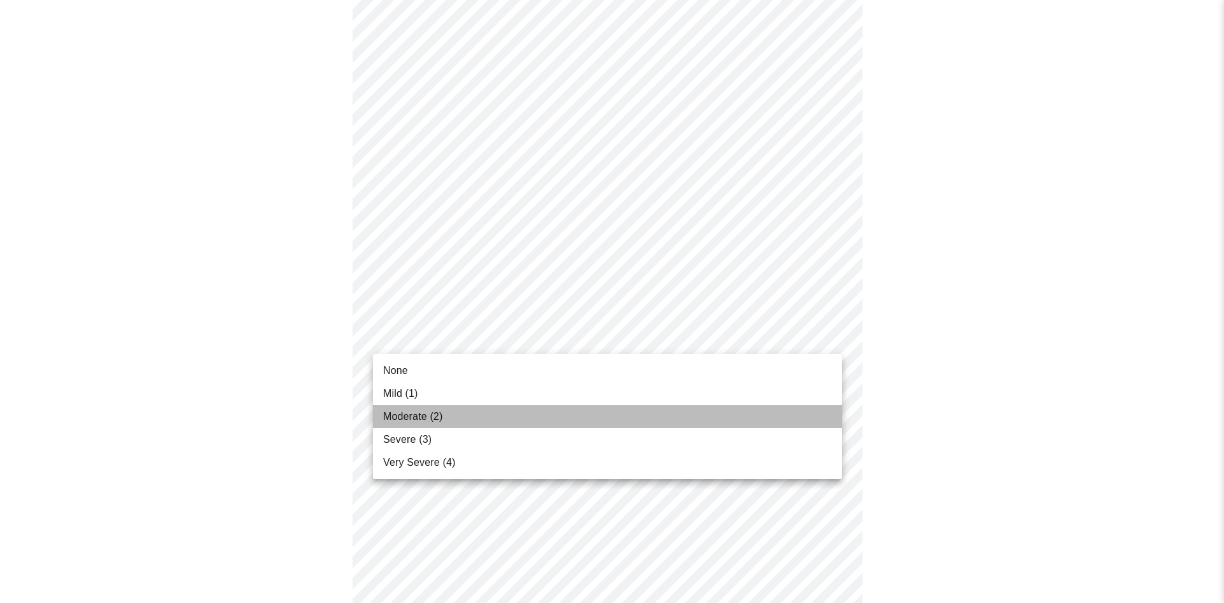
click at [411, 411] on span "Moderate (2)" at bounding box center [412, 416] width 59 height 15
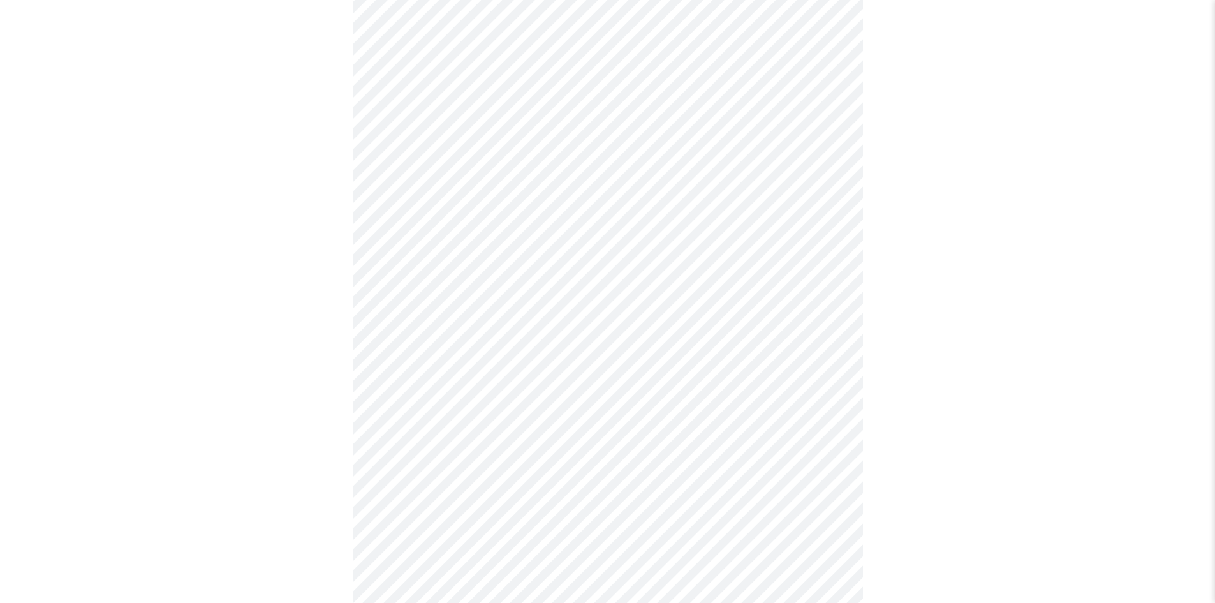
scroll to position [701, 0]
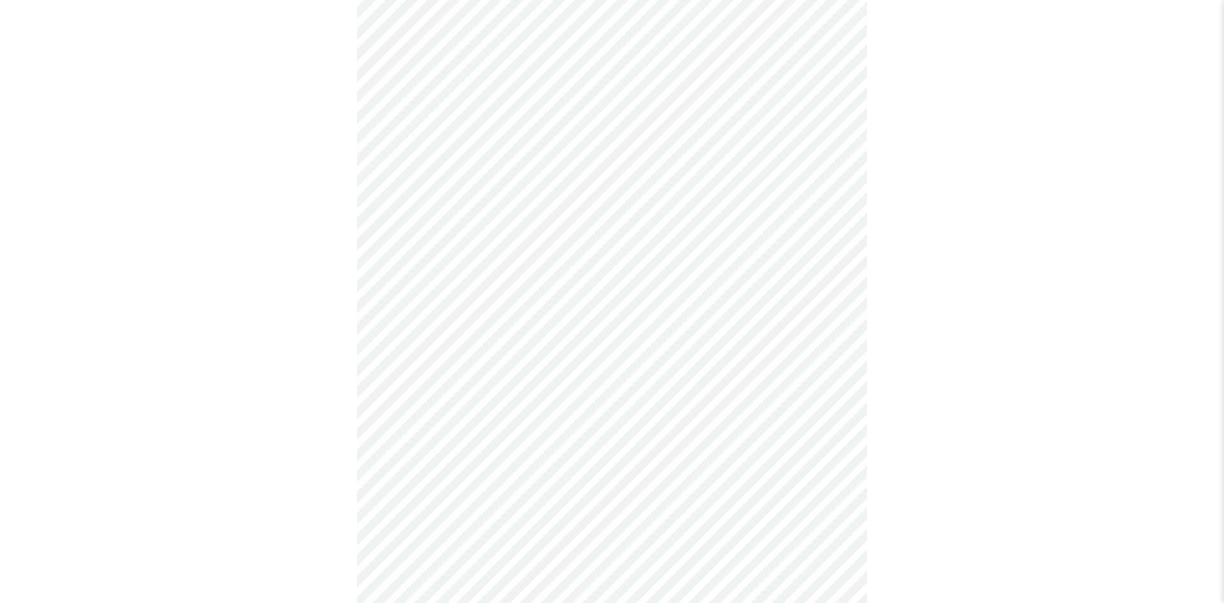
click at [474, 259] on body "MyMenopauseRx Appointments Messaging Labs 1 Uploads Medications Community Refer…" at bounding box center [612, 89] width 1214 height 1571
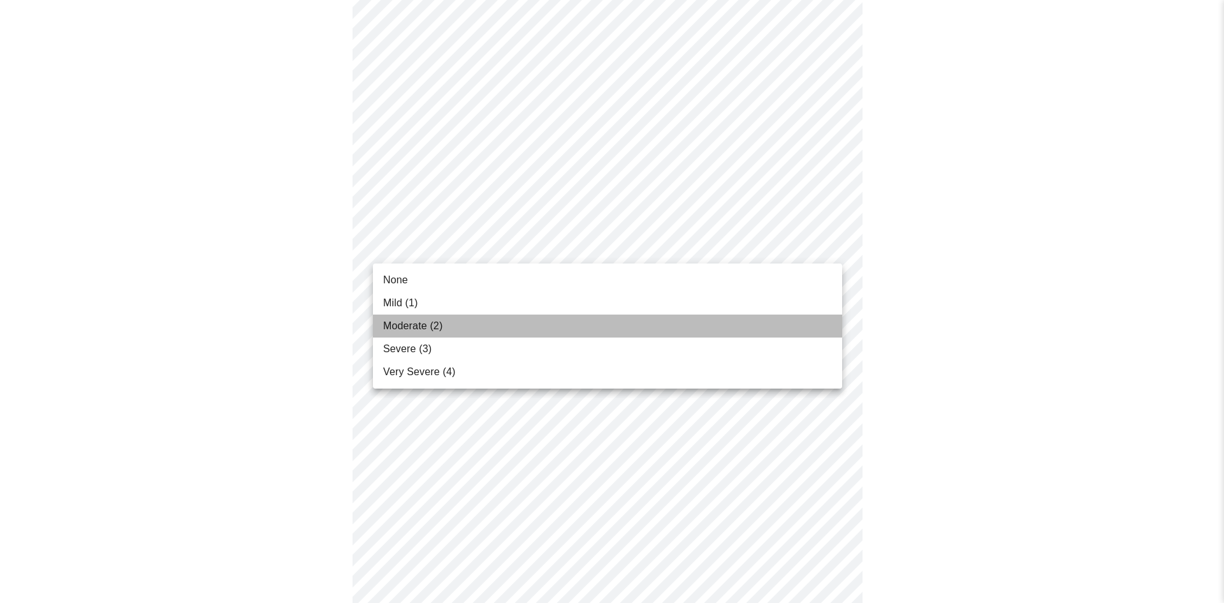
click at [419, 321] on span "Moderate (2)" at bounding box center [412, 325] width 59 height 15
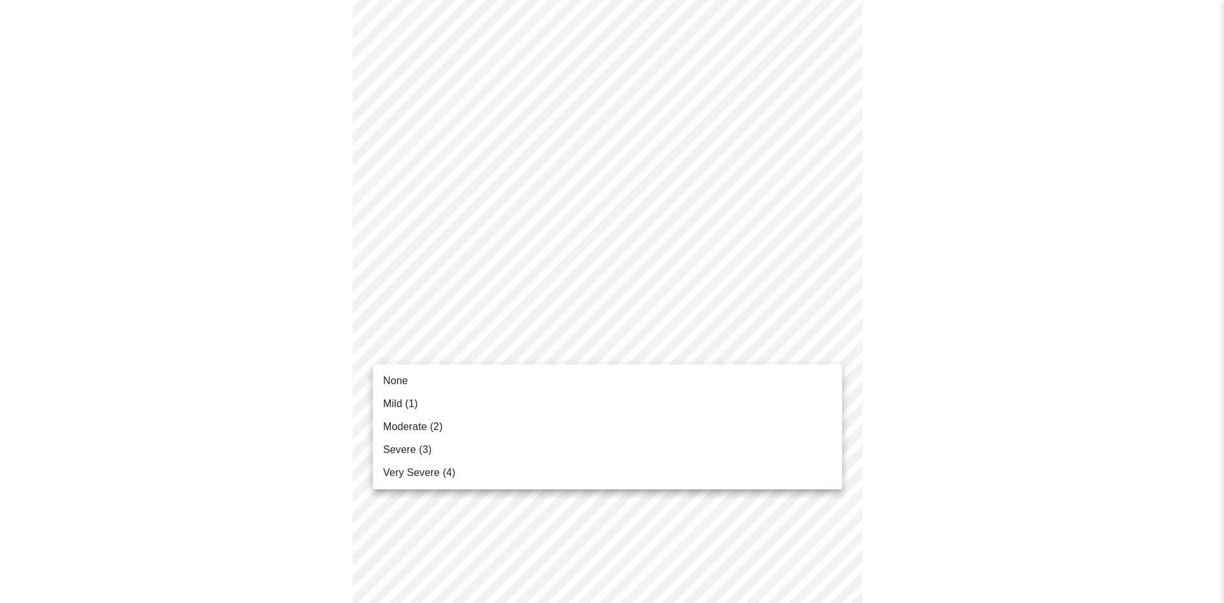
click at [418, 350] on body "MyMenopauseRx Appointments Messaging Labs 1 Uploads Medications Community Refer…" at bounding box center [612, 80] width 1214 height 1553
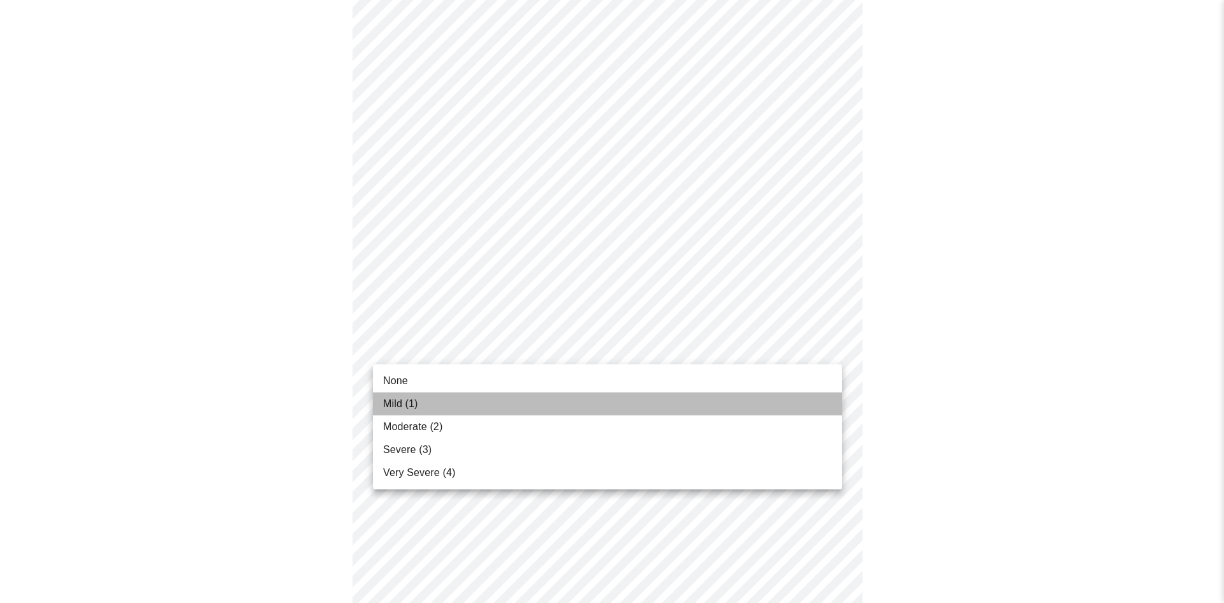
click at [395, 398] on span "Mild (1)" at bounding box center [400, 403] width 35 height 15
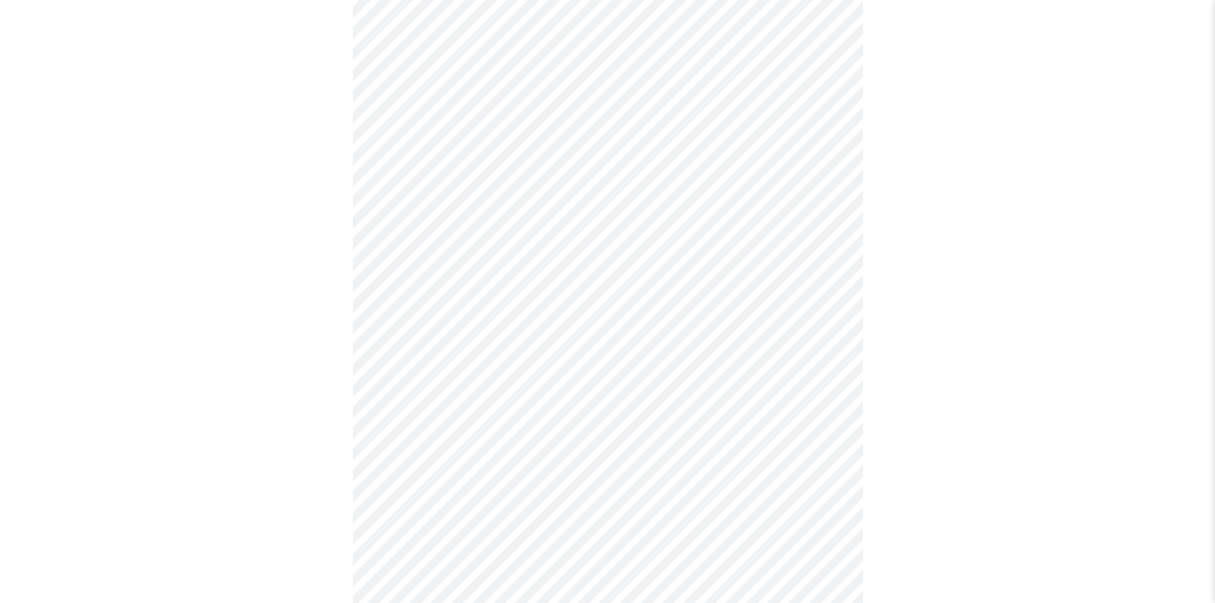
scroll to position [829, 0]
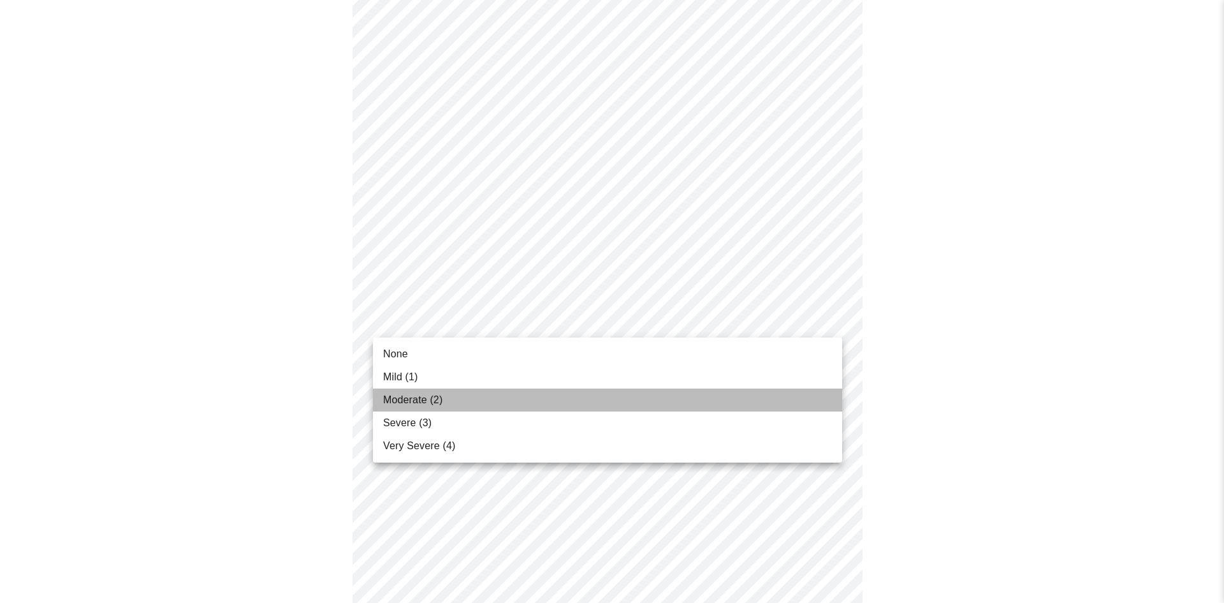
click at [406, 396] on span "Moderate (2)" at bounding box center [412, 399] width 59 height 15
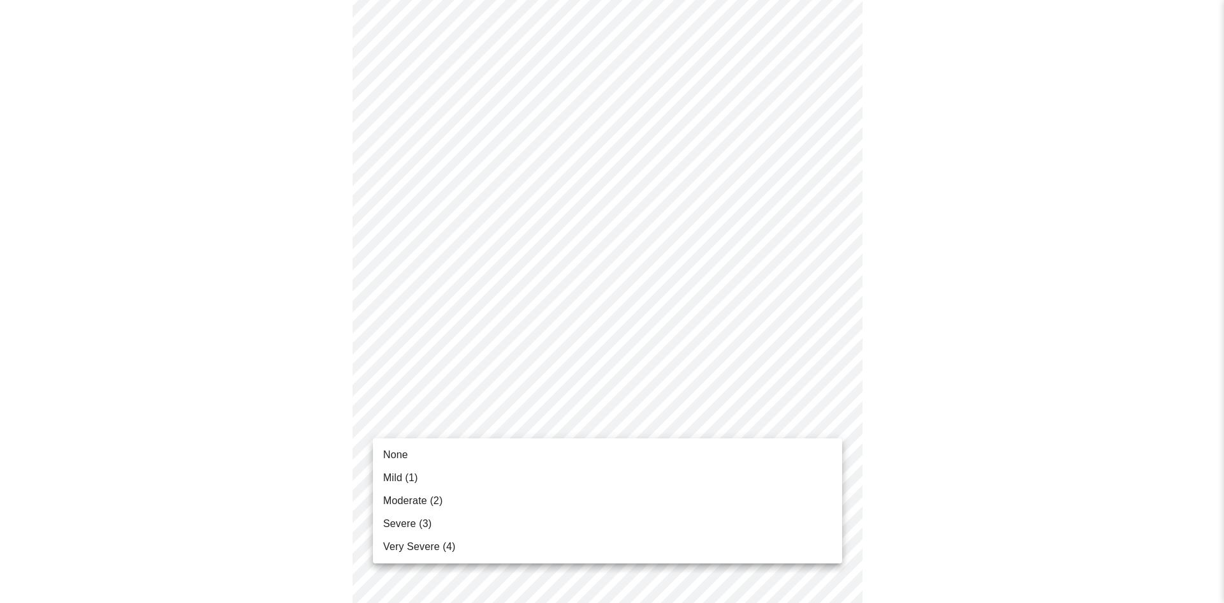
click at [392, 474] on span "Mild (1)" at bounding box center [400, 477] width 35 height 15
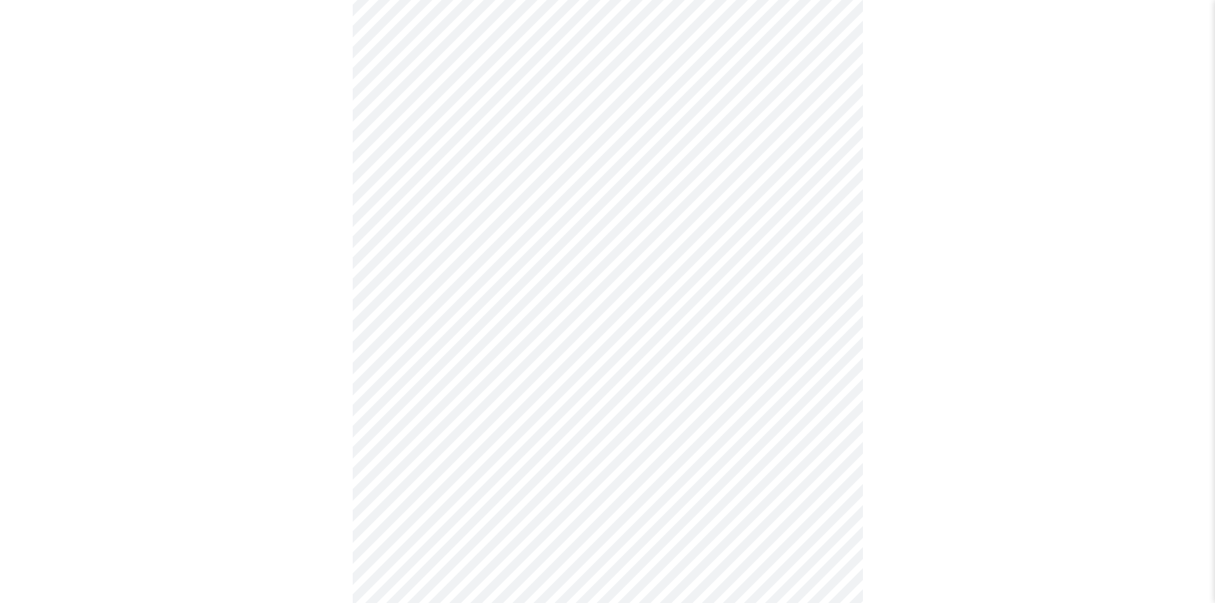
scroll to position [383, 0]
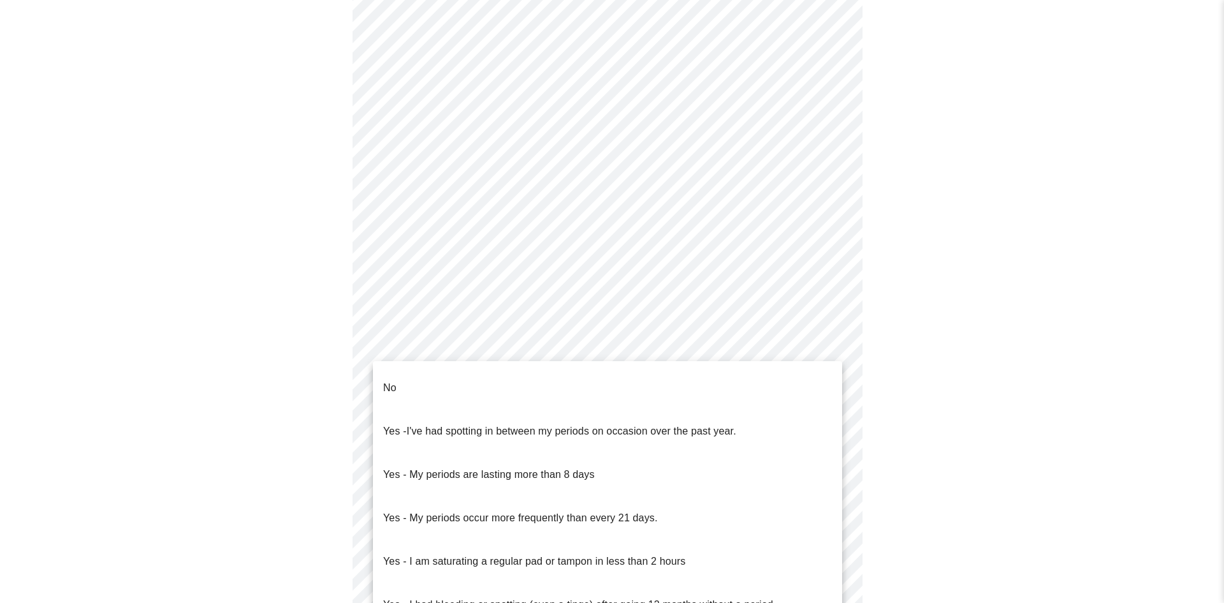
click at [486, 350] on body "MyMenopauseRx Appointments Messaging Labs 1 Uploads Medications Community Refer…" at bounding box center [612, 226] width 1214 height 1207
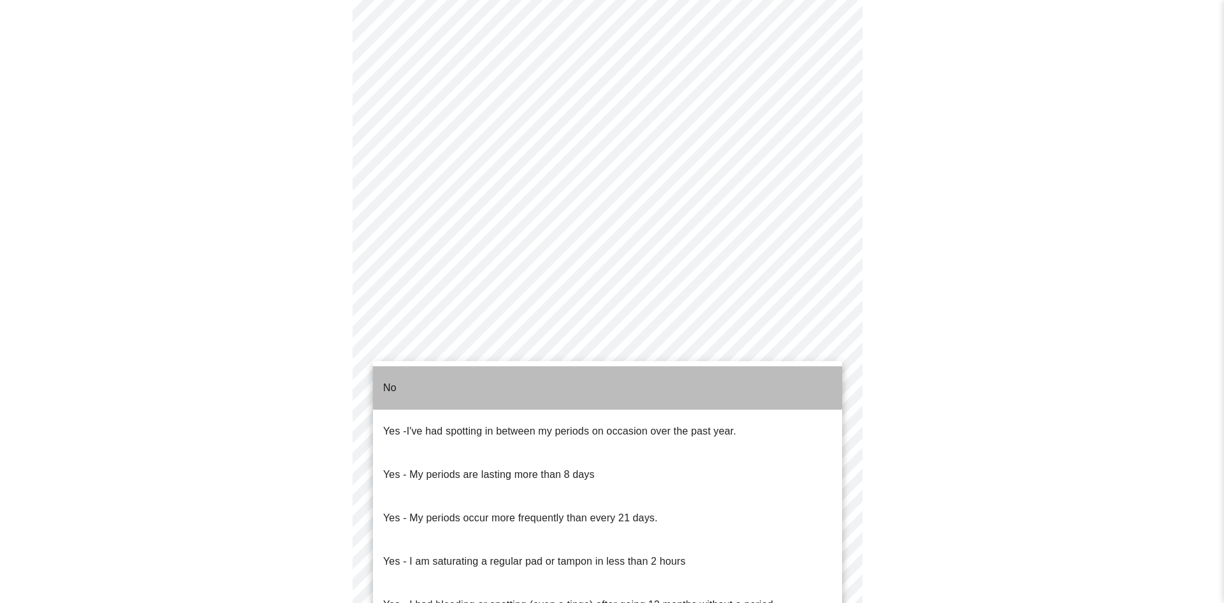
click at [401, 375] on li "No" at bounding box center [607, 387] width 469 height 43
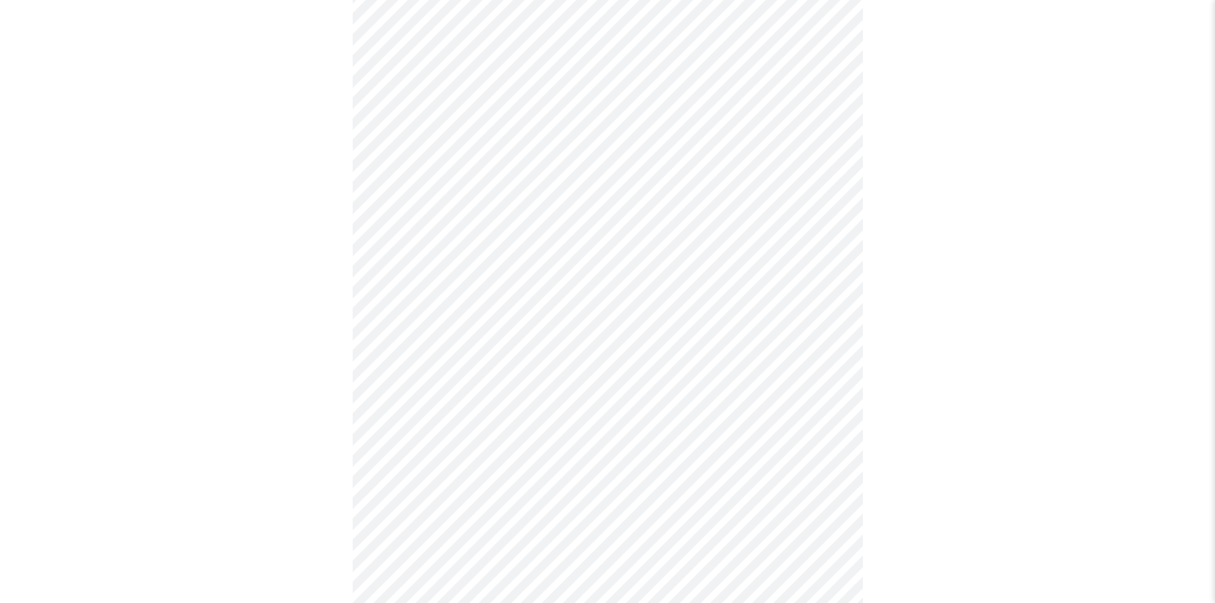
scroll to position [510, 0]
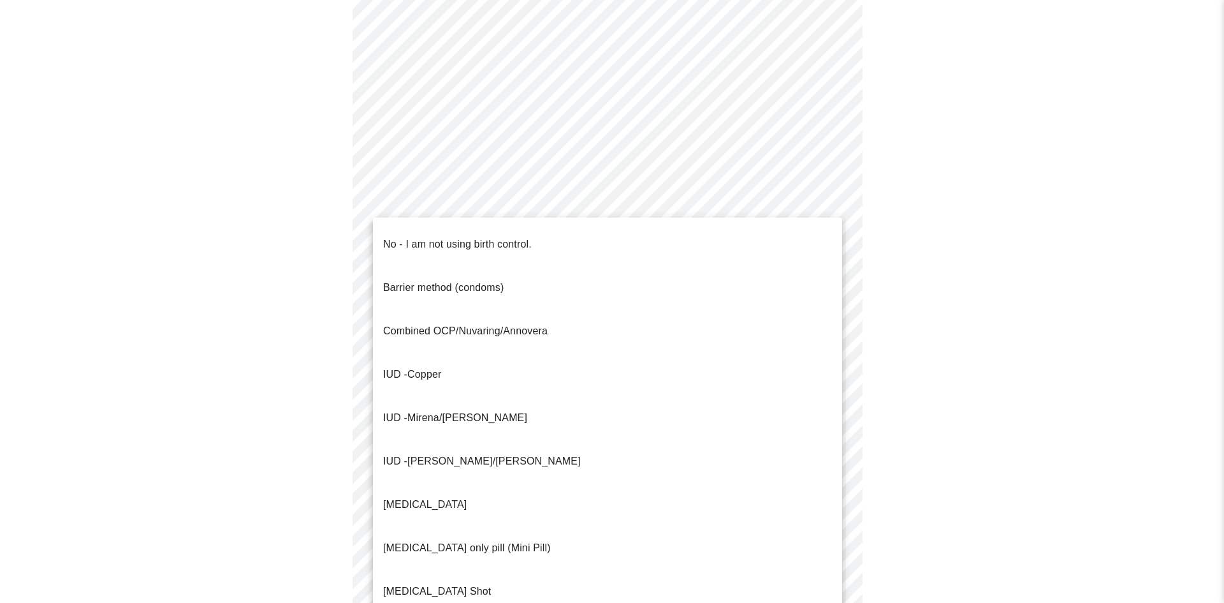
click at [465, 318] on body "MyMenopauseRx Appointments Messaging Labs 1 Uploads Medications Community Refer…" at bounding box center [612, 94] width 1214 height 1199
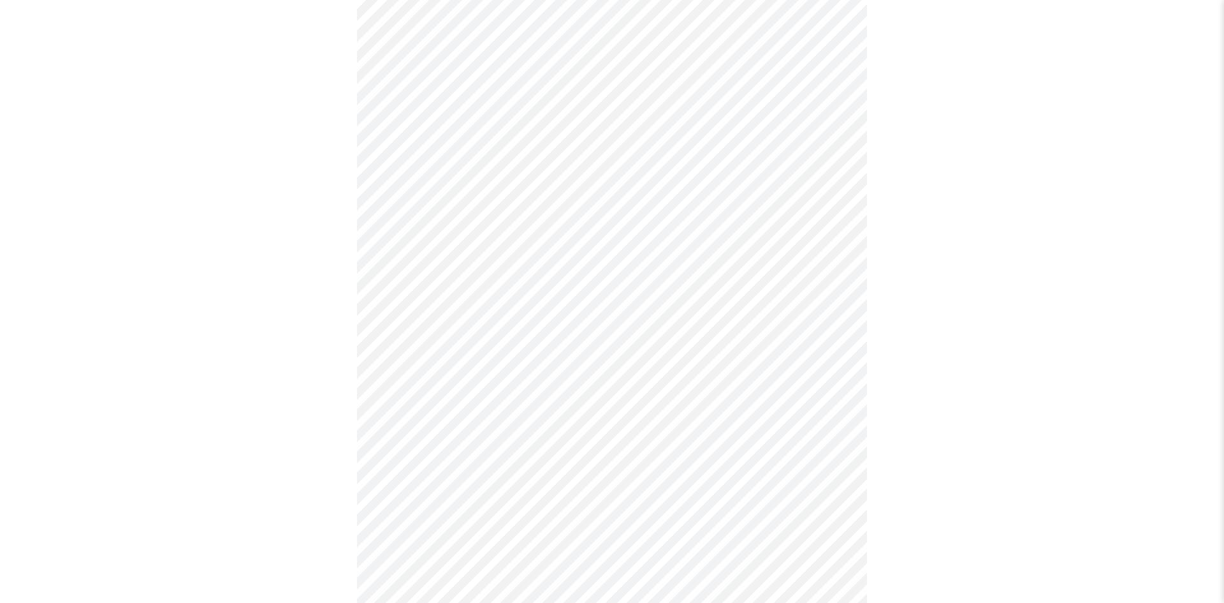
click at [475, 400] on body "MyMenopauseRx Appointments Messaging Labs 1 Uploads Medications Community Refer…" at bounding box center [612, 91] width 1214 height 1192
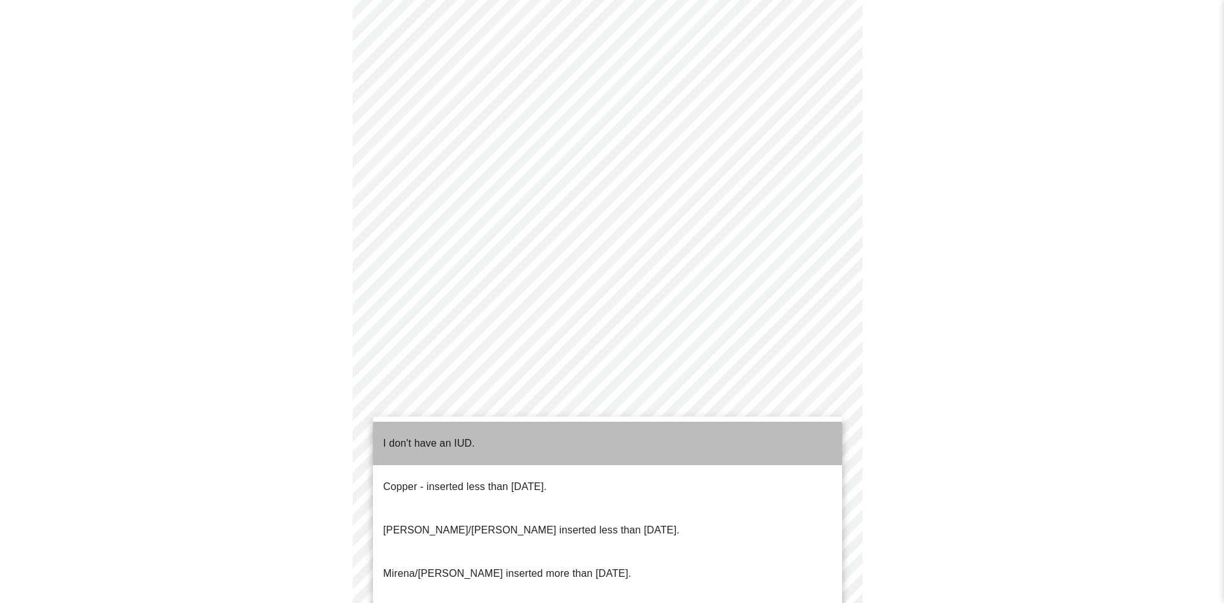
click at [428, 436] on p "I don't have an IUD." at bounding box center [429, 443] width 92 height 15
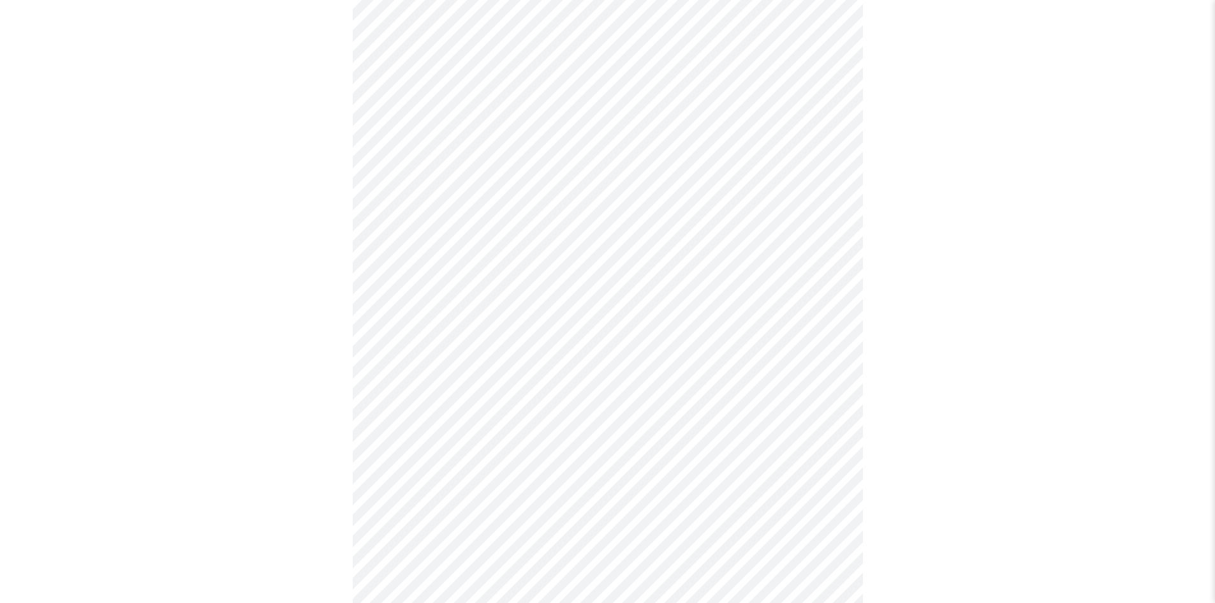
click at [441, 487] on body "MyMenopauseRx Appointments Messaging Labs 1 Uploads Medications Community Refer…" at bounding box center [607, 87] width 1205 height 1184
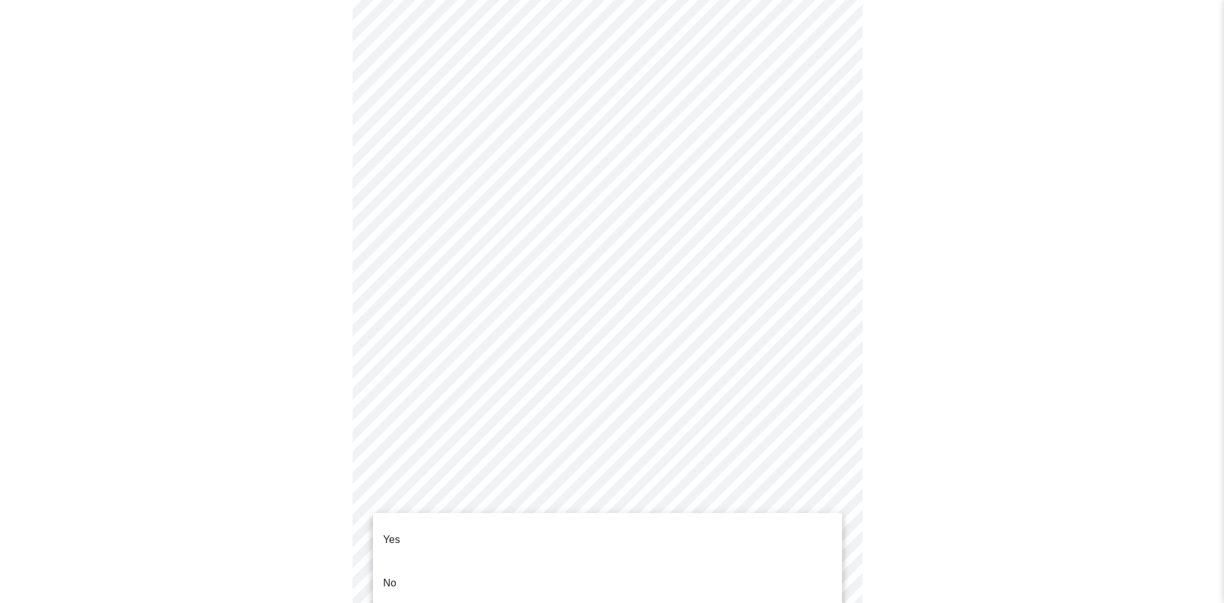
click at [412, 526] on li "Yes" at bounding box center [607, 539] width 469 height 43
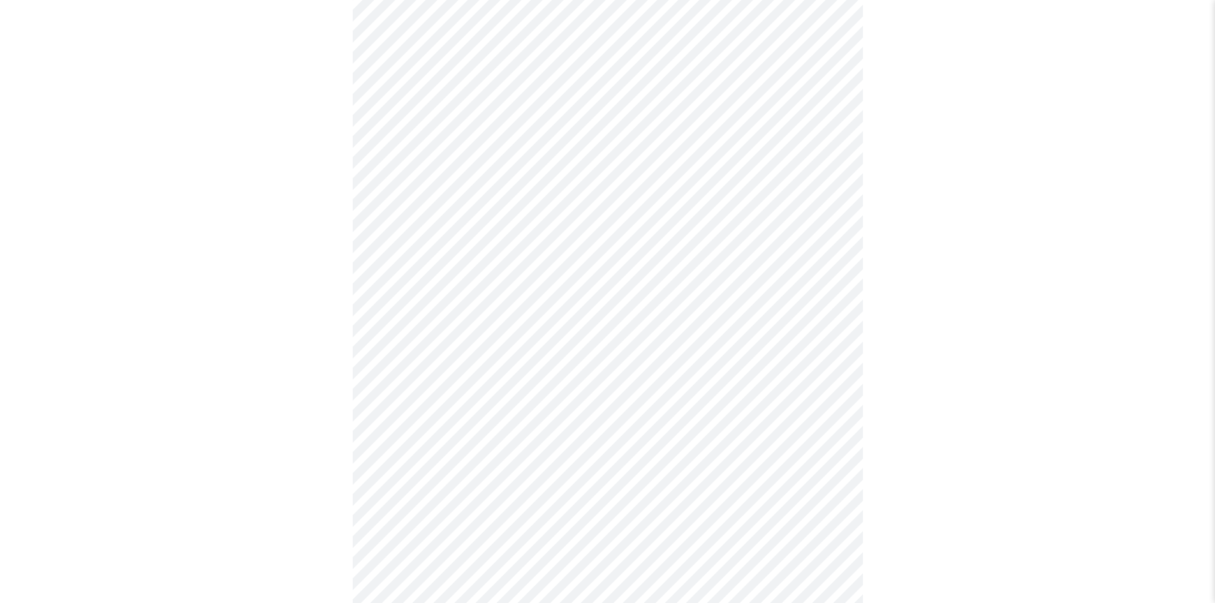
scroll to position [3188, 0]
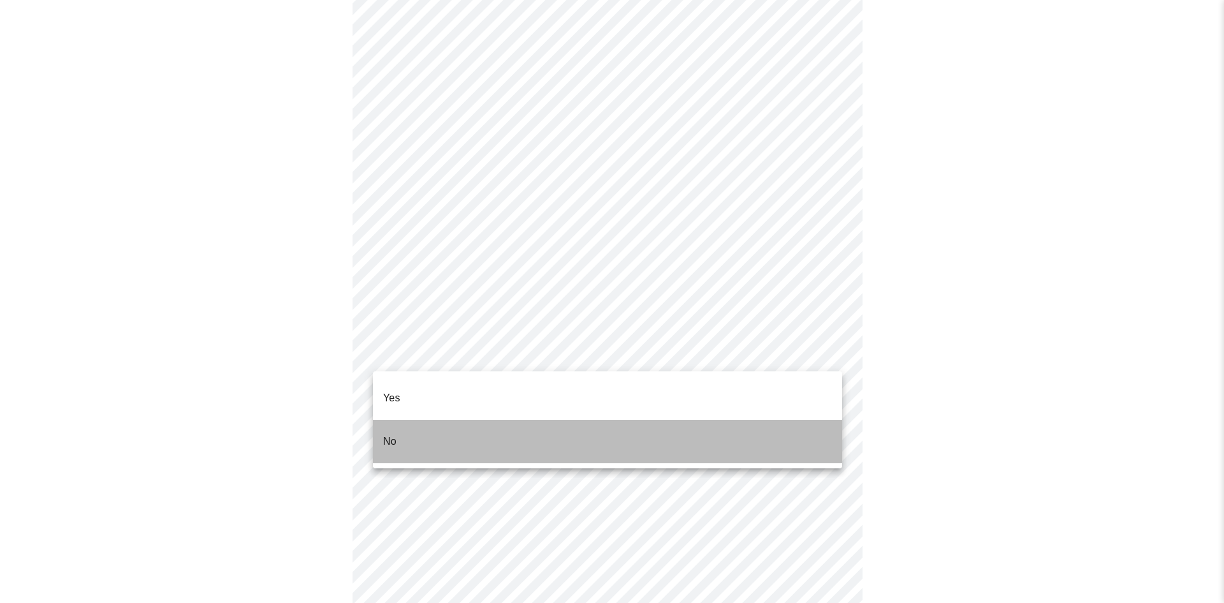
click at [440, 423] on li "No" at bounding box center [607, 441] width 469 height 43
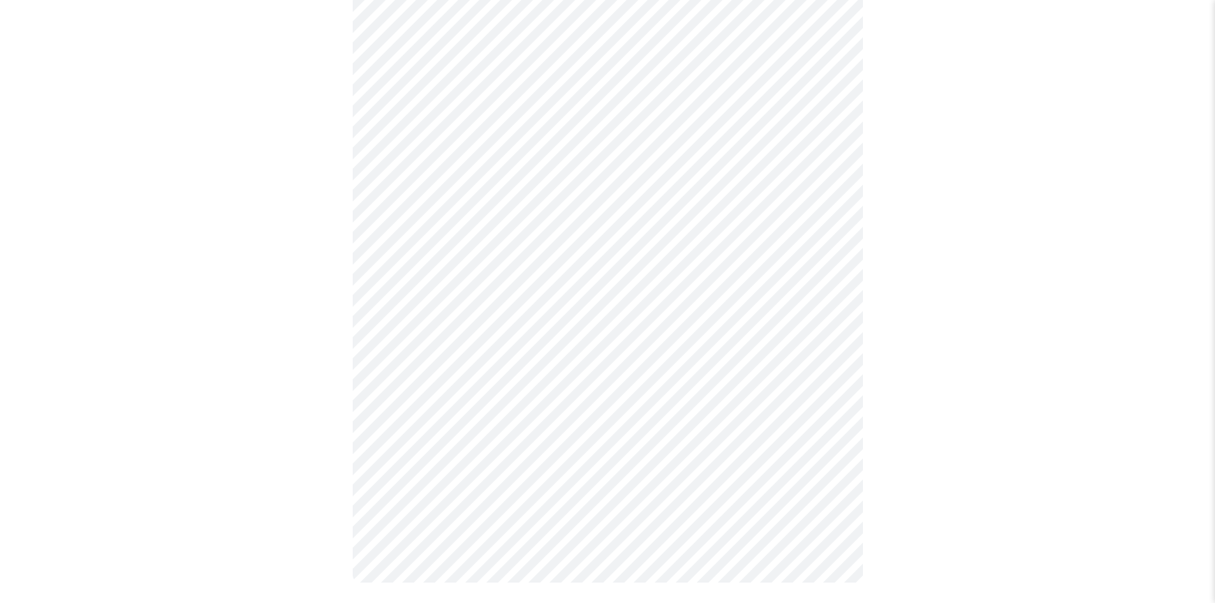
scroll to position [0, 0]
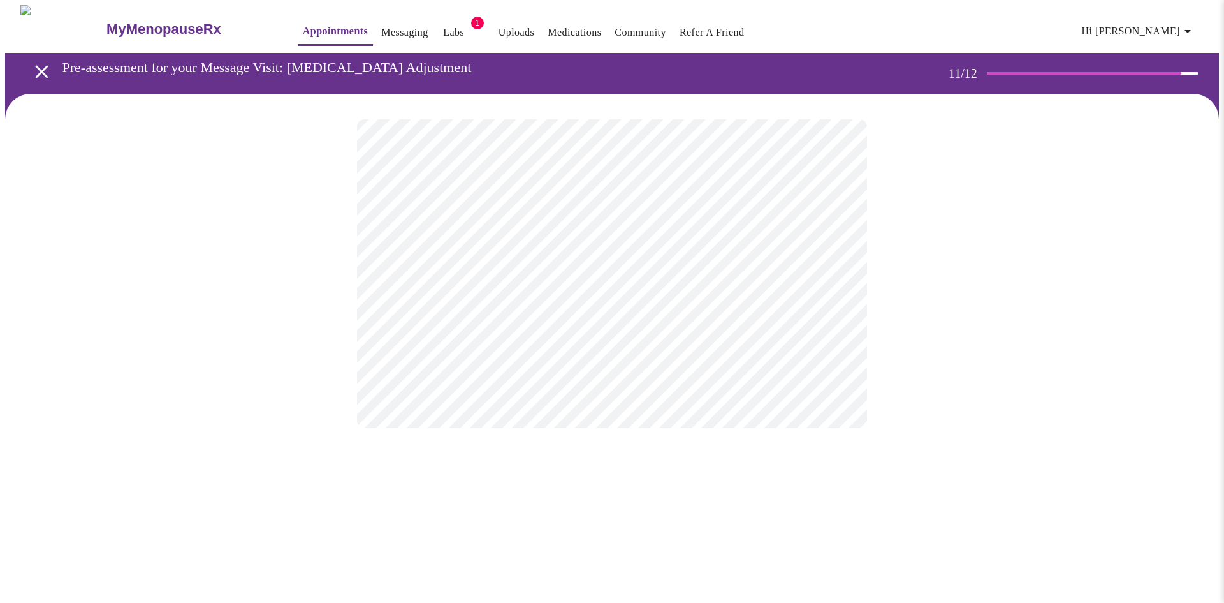
click at [343, 275] on div at bounding box center [612, 274] width 1214 height 360
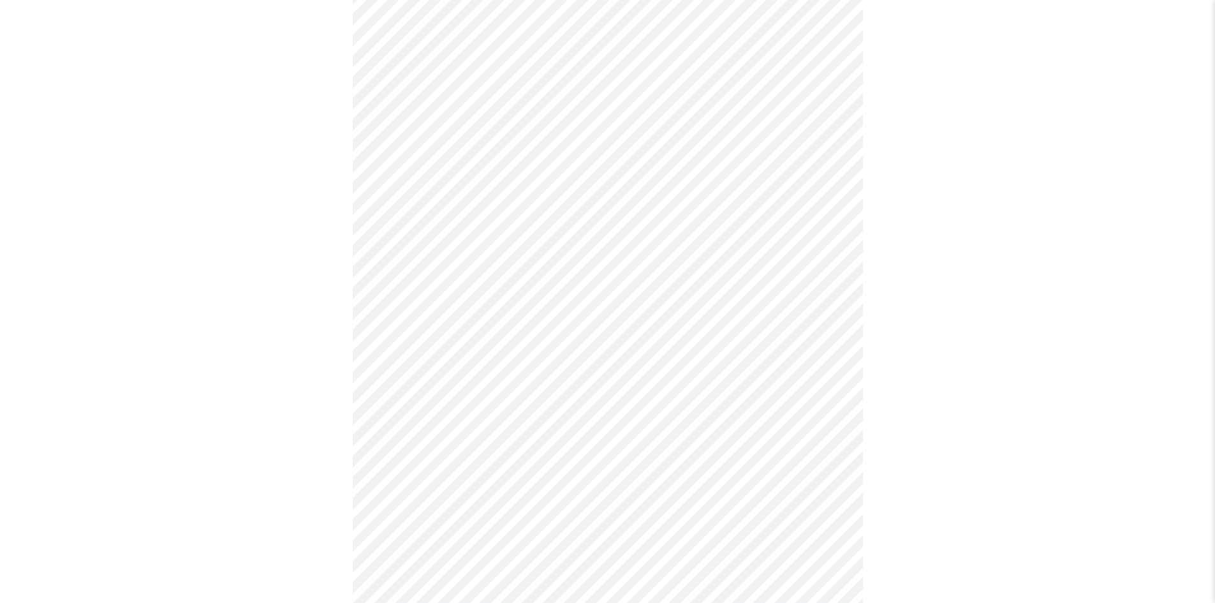
scroll to position [873, 0]
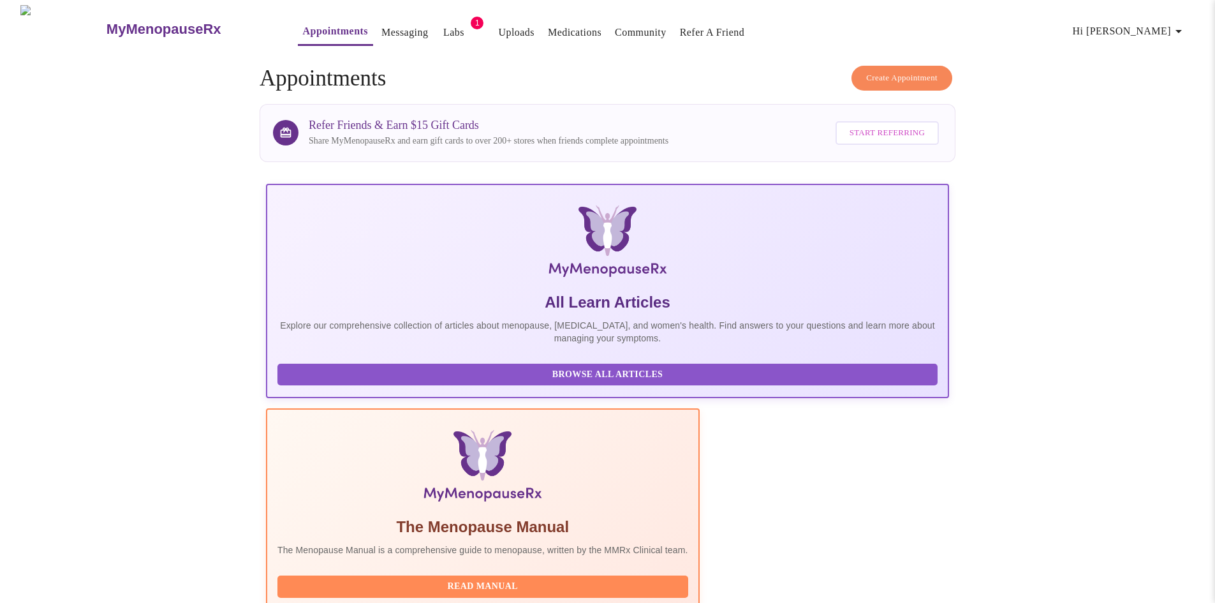
click at [1163, 22] on span "Hi Sherry" at bounding box center [1130, 31] width 114 height 18
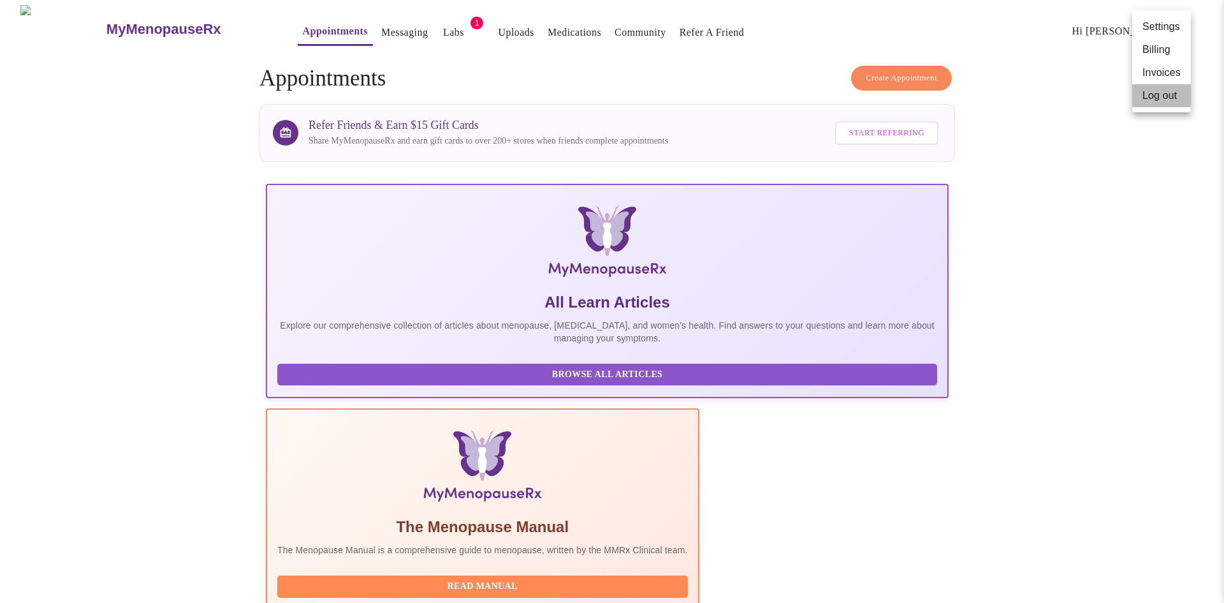
drag, startPoint x: 1151, startPoint y: 97, endPoint x: 1155, endPoint y: 91, distance: 6.9
click at [1155, 91] on li "Log out" at bounding box center [1161, 95] width 59 height 23
